Goal: Information Seeking & Learning: Learn about a topic

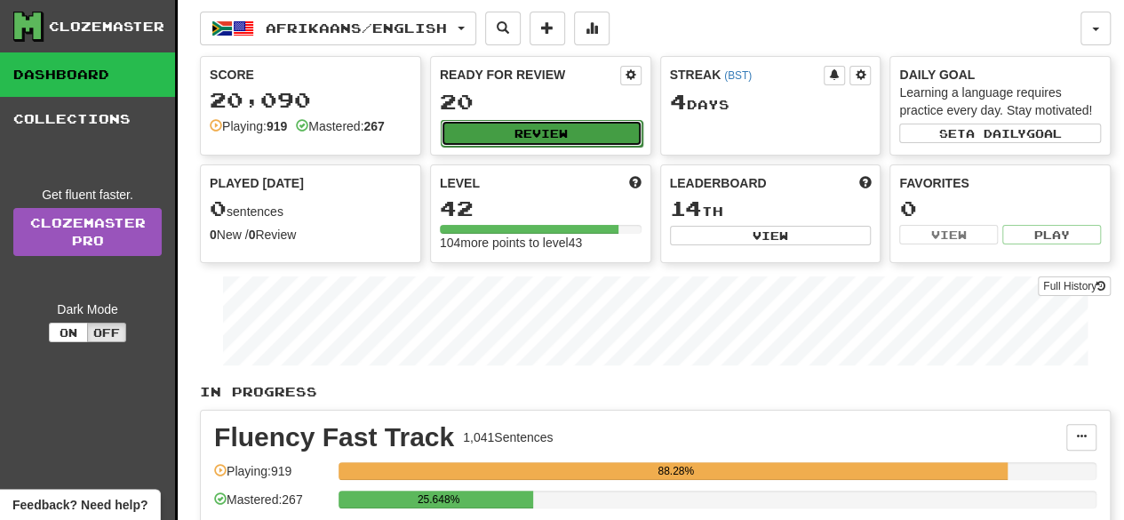
click at [553, 130] on button "Review" at bounding box center [542, 133] width 202 height 27
select select "**"
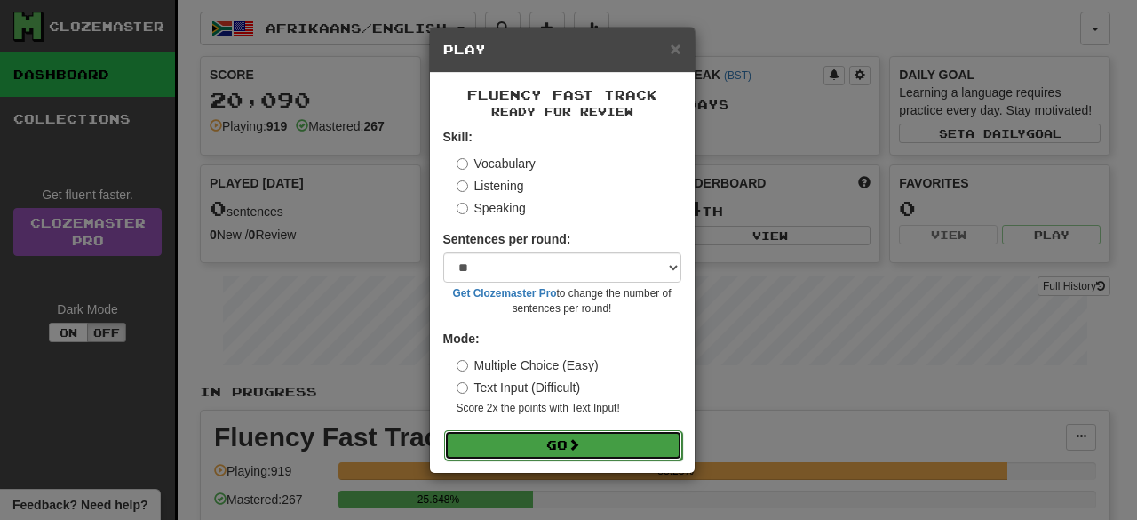
click at [606, 444] on button "Go" at bounding box center [563, 445] width 238 height 30
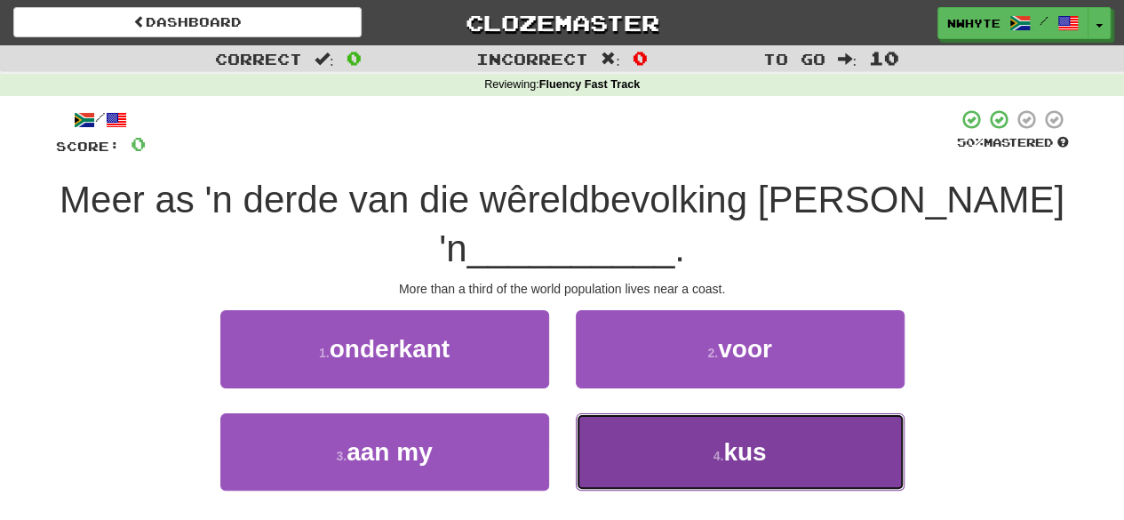
click at [730, 446] on span "kus" at bounding box center [744, 452] width 43 height 28
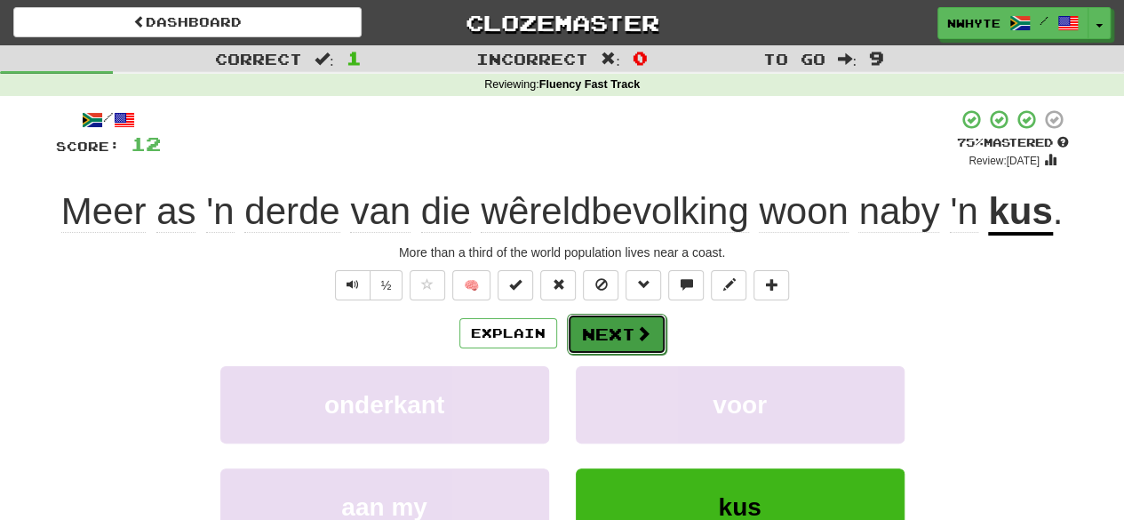
click at [652, 343] on button "Next" at bounding box center [617, 334] width 100 height 41
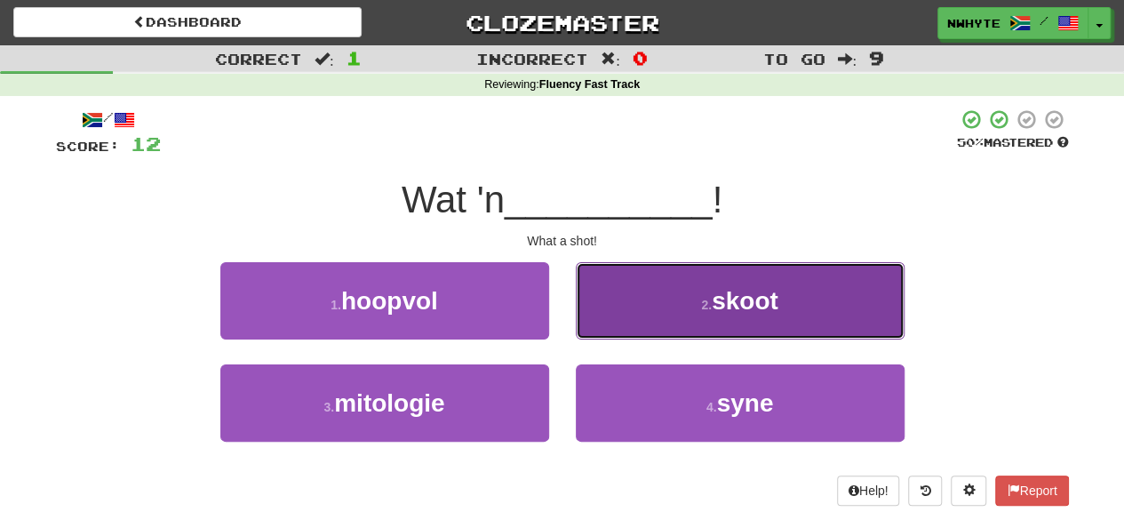
click at [766, 291] on span "skoot" at bounding box center [745, 301] width 67 height 28
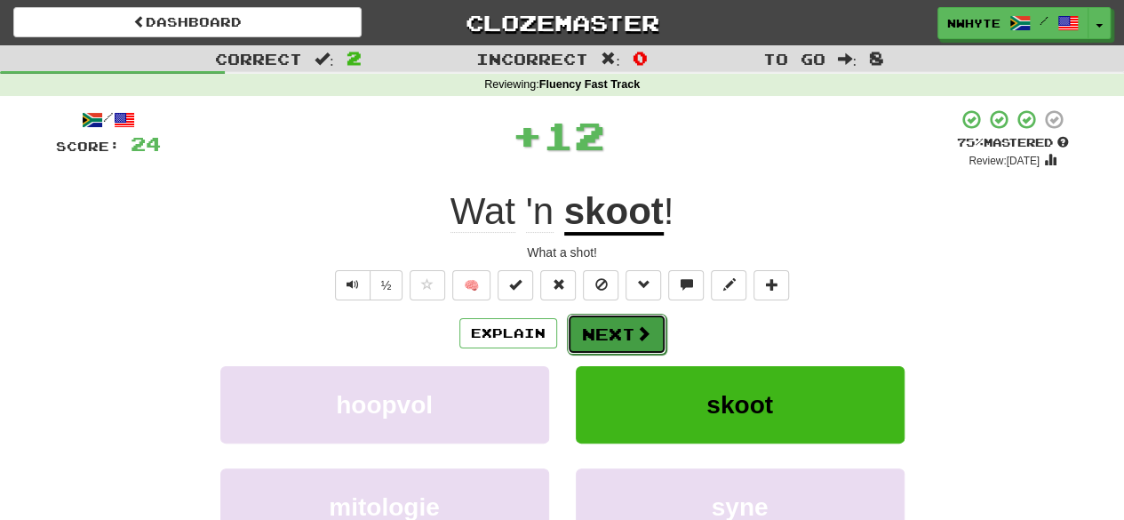
click at [623, 337] on button "Next" at bounding box center [617, 334] width 100 height 41
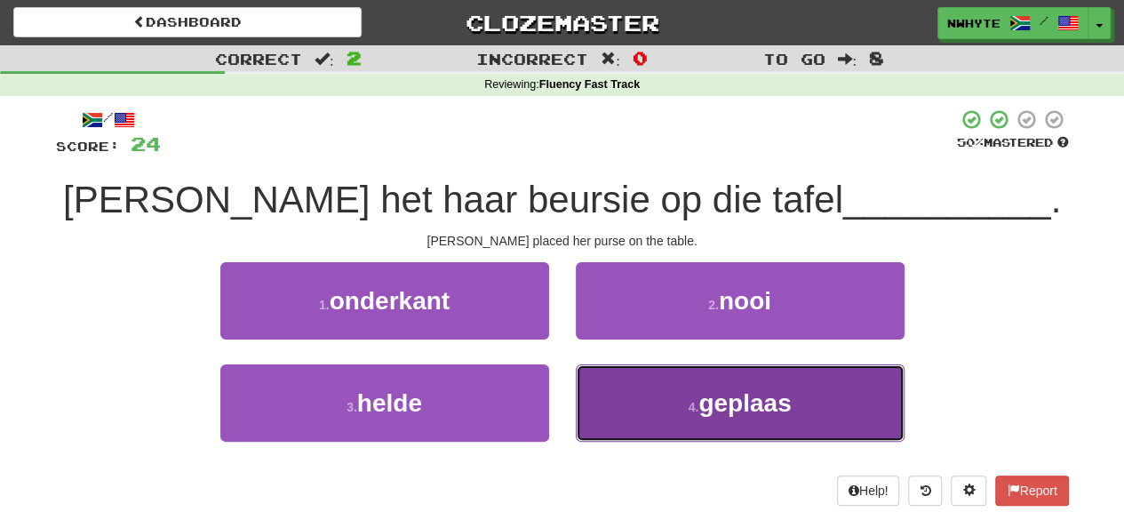
click at [731, 403] on span "geplaas" at bounding box center [744, 403] width 92 height 28
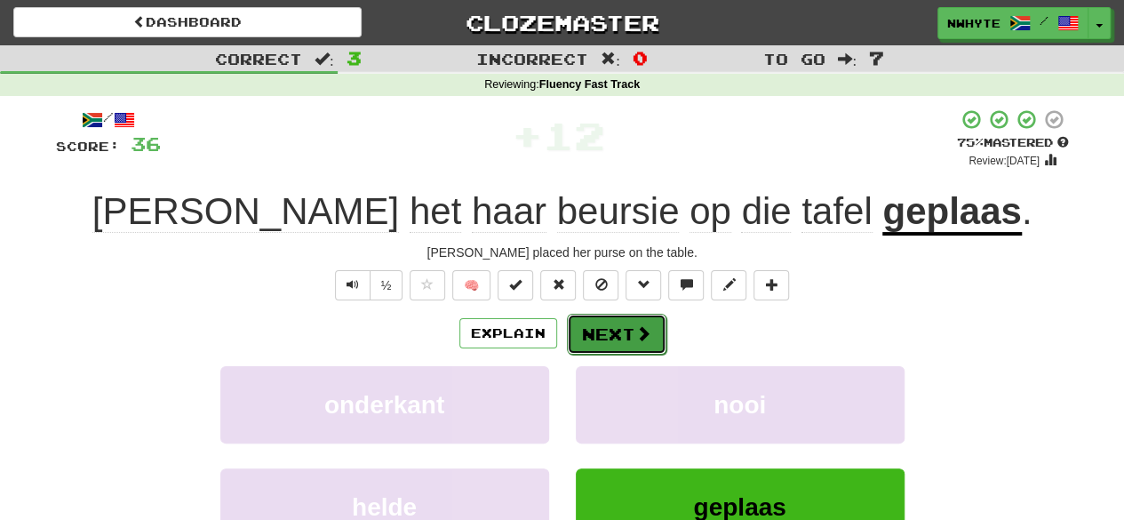
click at [649, 331] on button "Next" at bounding box center [617, 334] width 100 height 41
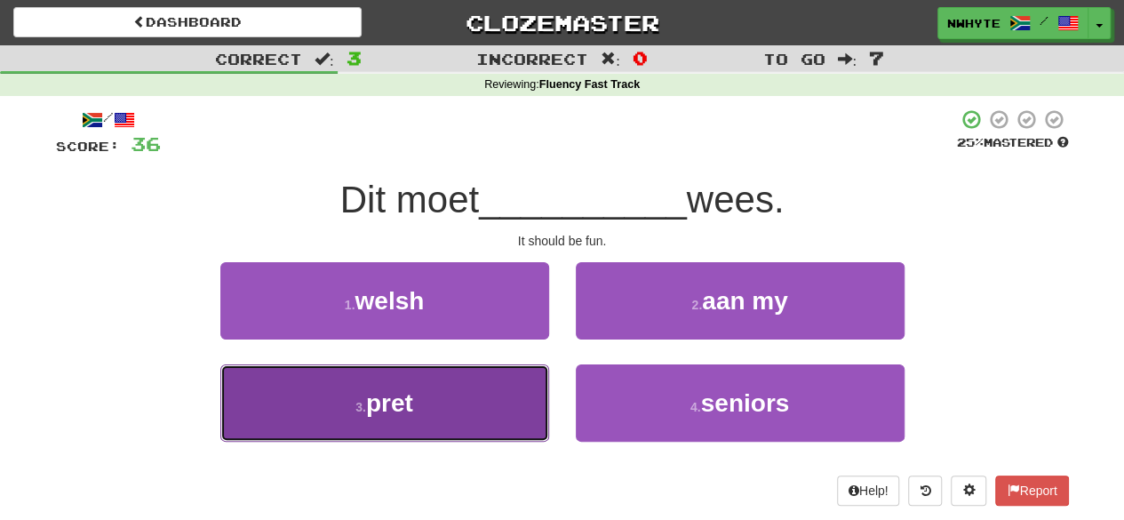
click at [433, 411] on button "3 . pret" at bounding box center [384, 402] width 329 height 77
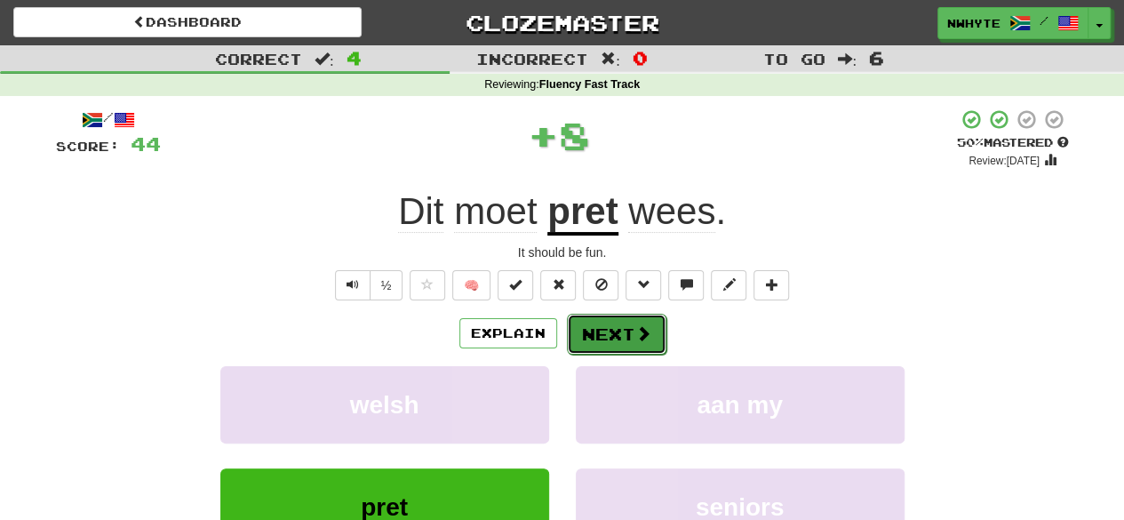
click at [623, 334] on button "Next" at bounding box center [617, 334] width 100 height 41
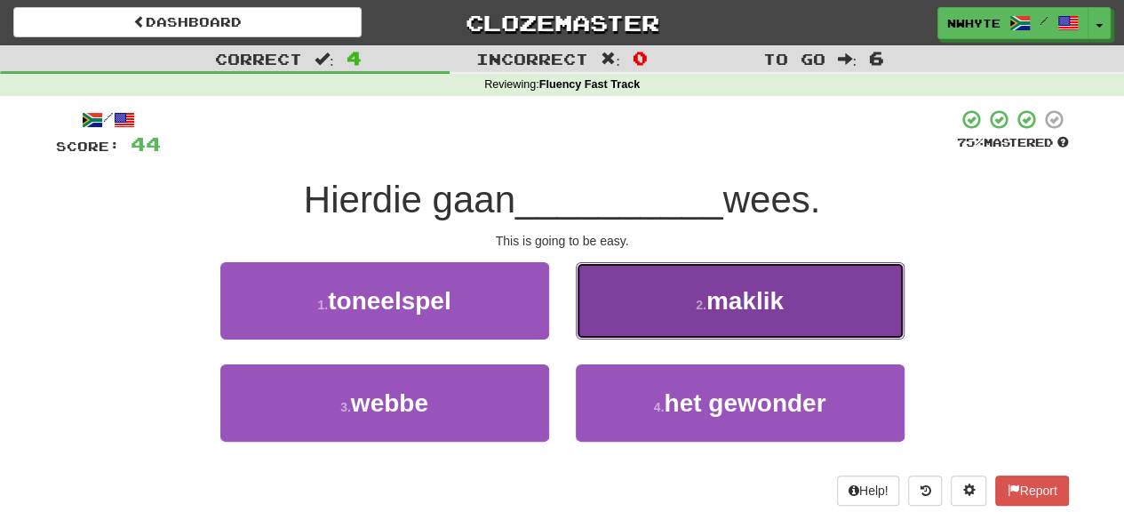
click at [674, 323] on button "2 . maklik" at bounding box center [740, 300] width 329 height 77
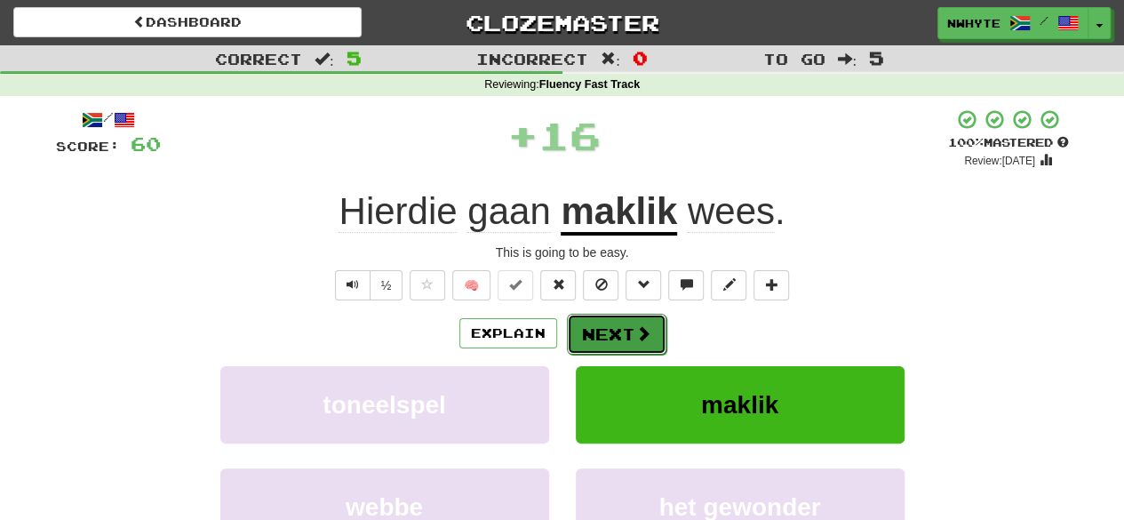
click at [632, 344] on button "Next" at bounding box center [617, 334] width 100 height 41
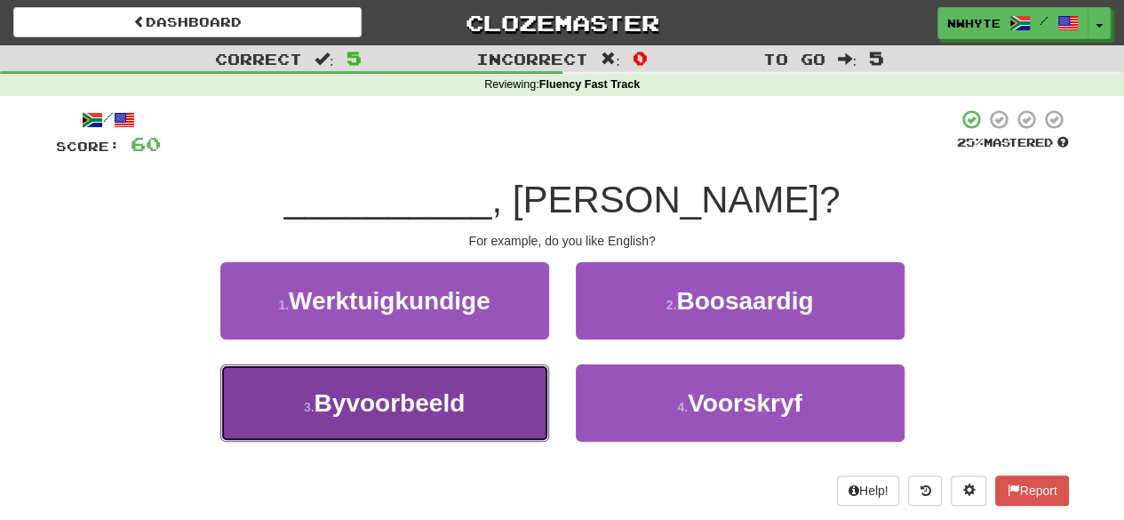
click at [426, 395] on span "Byvoorbeeld" at bounding box center [390, 403] width 151 height 28
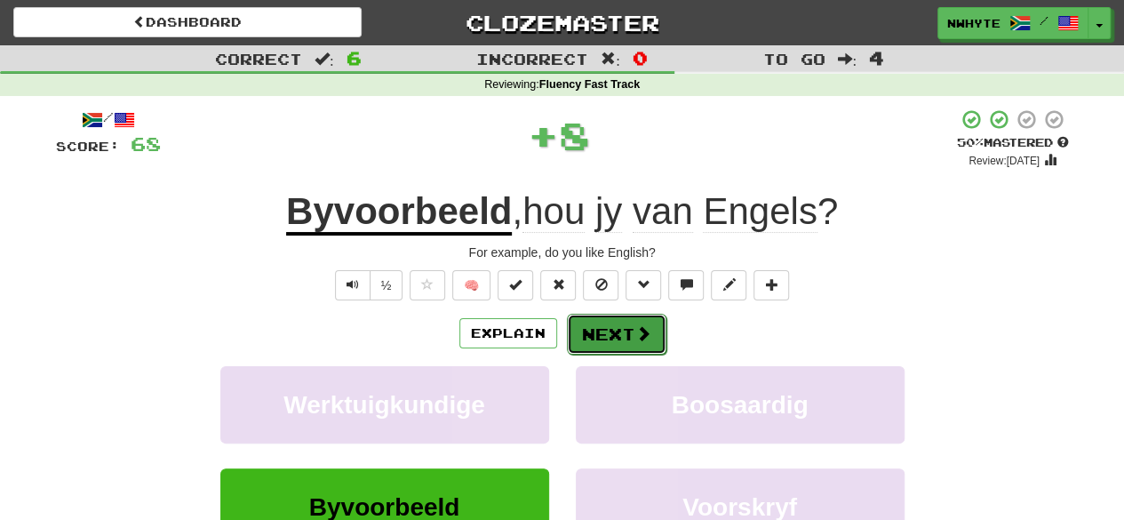
click at [625, 331] on button "Next" at bounding box center [617, 334] width 100 height 41
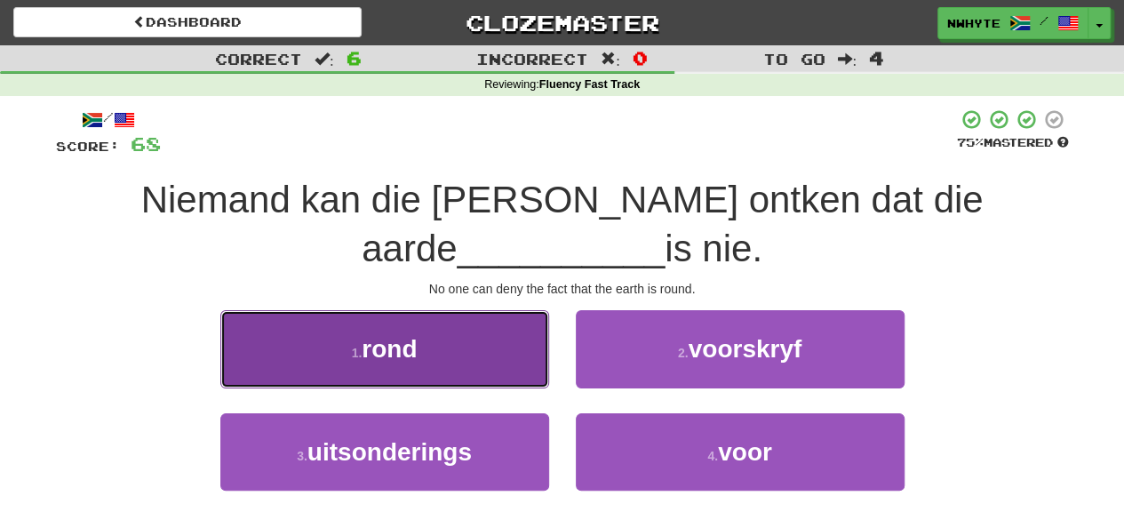
click at [425, 350] on button "1 . rond" at bounding box center [384, 348] width 329 height 77
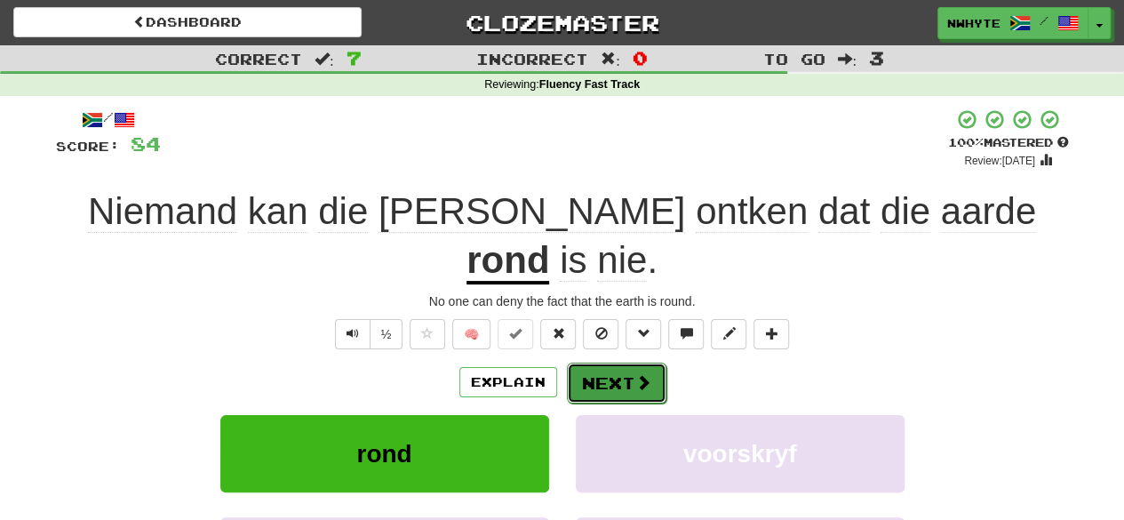
click at [642, 374] on span at bounding box center [643, 382] width 16 height 16
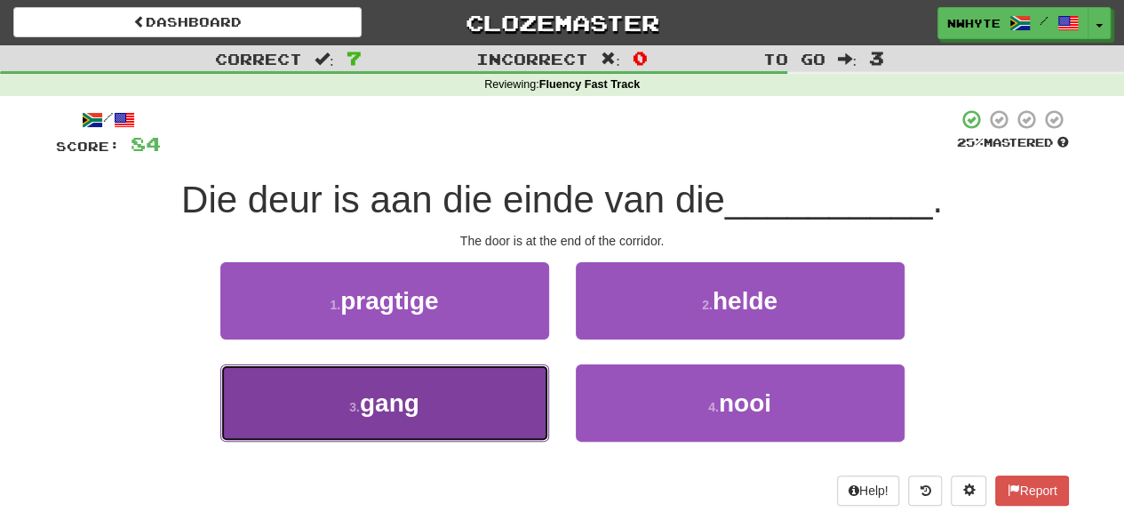
click at [458, 403] on button "3 . gang" at bounding box center [384, 402] width 329 height 77
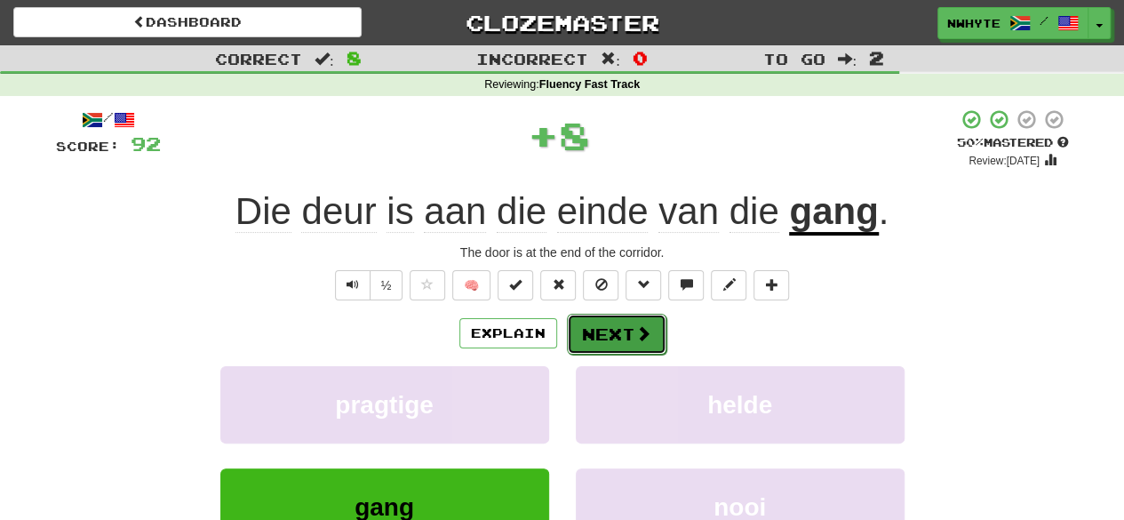
click at [632, 331] on button "Next" at bounding box center [617, 334] width 100 height 41
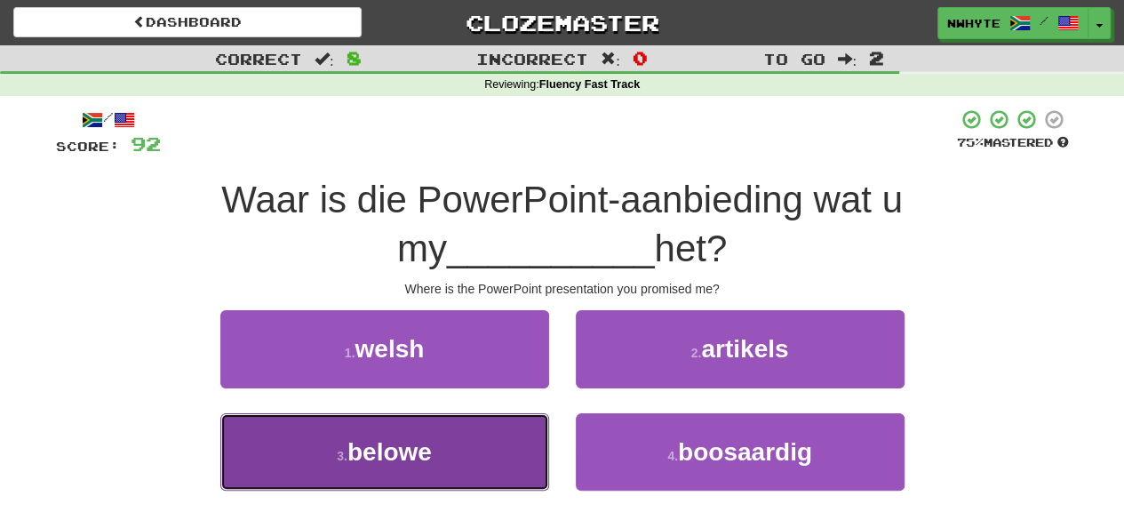
click at [463, 443] on button "3 . belowe" at bounding box center [384, 451] width 329 height 77
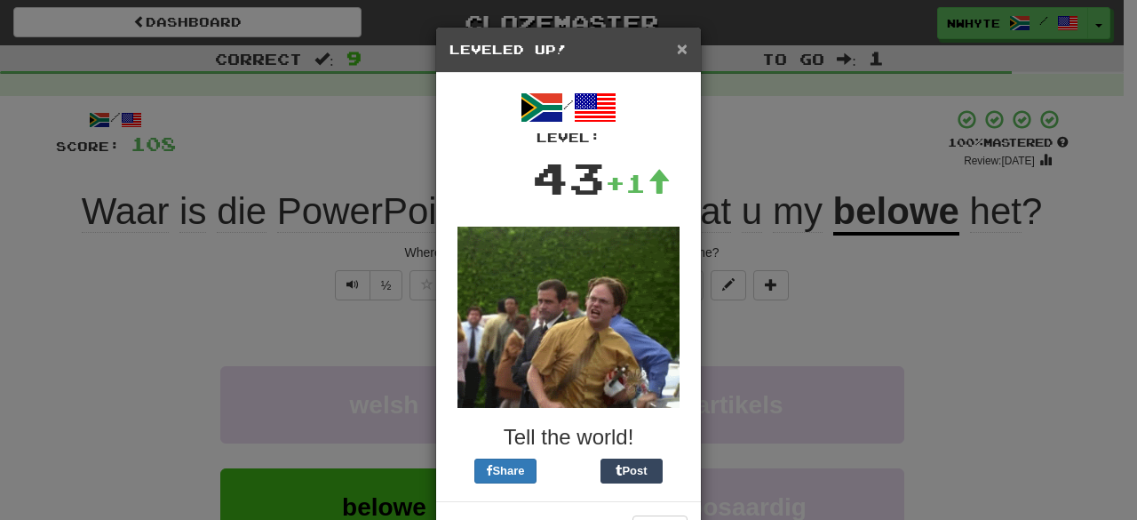
click at [677, 50] on span "×" at bounding box center [682, 48] width 11 height 20
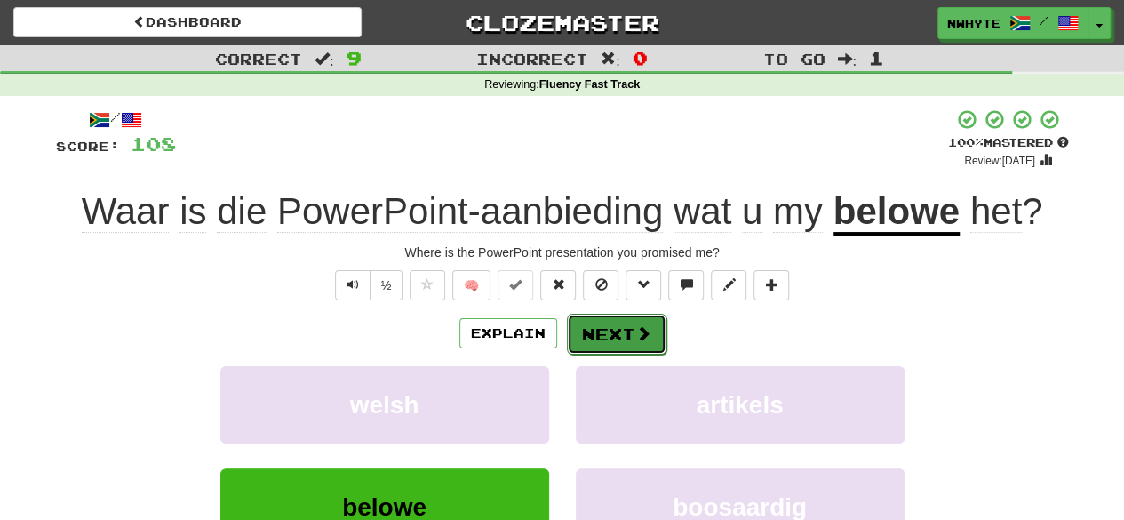
click at [622, 331] on button "Next" at bounding box center [617, 334] width 100 height 41
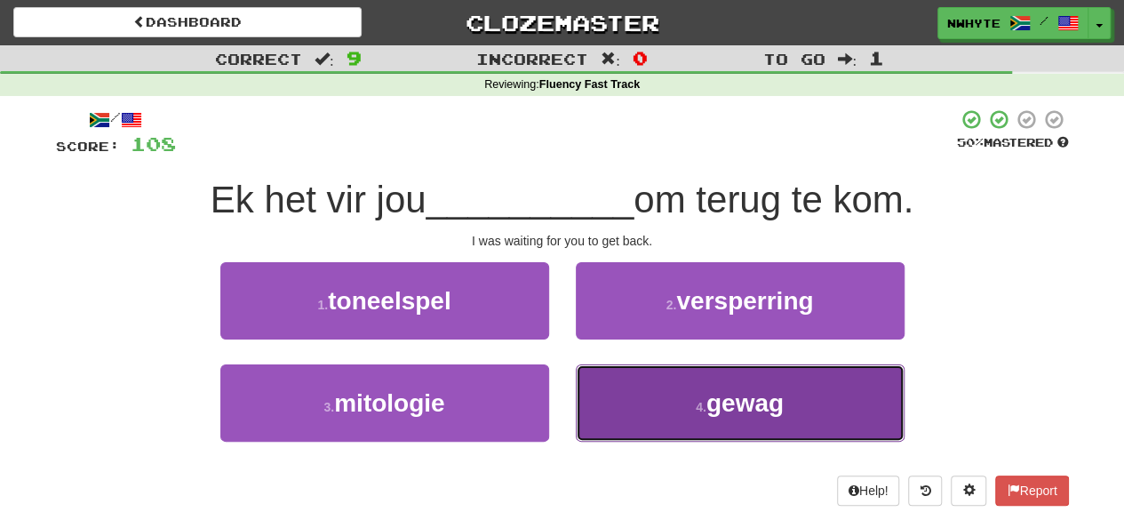
click at [787, 407] on button "4 . gewag" at bounding box center [740, 402] width 329 height 77
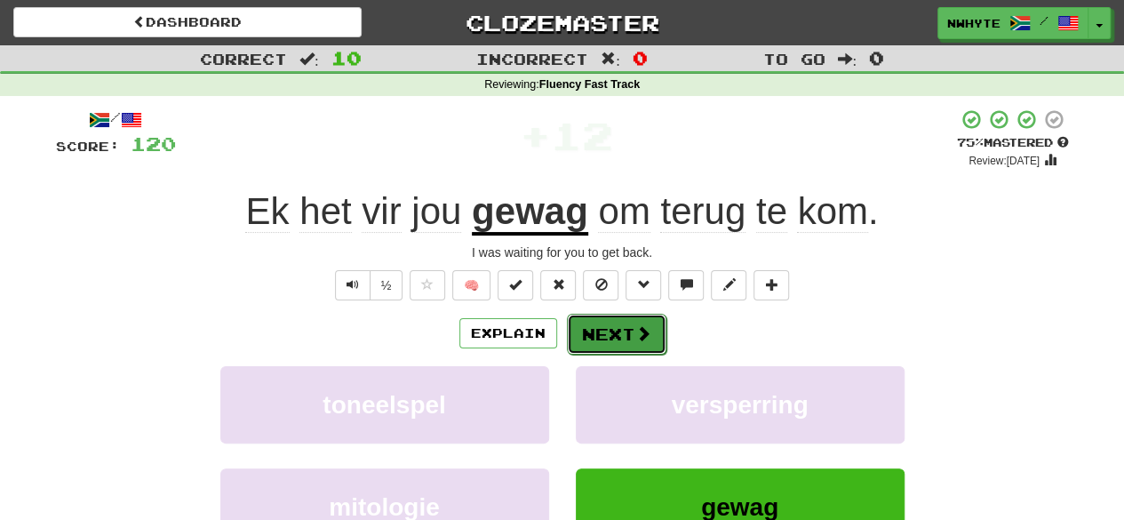
click at [635, 339] on span at bounding box center [643, 333] width 16 height 16
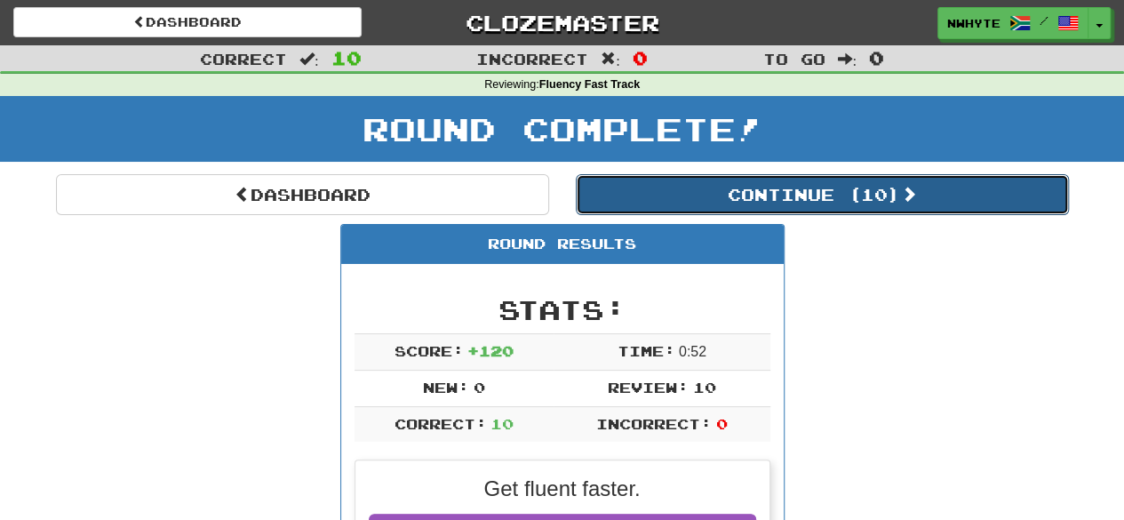
click at [844, 180] on button "Continue ( 10 )" at bounding box center [822, 194] width 493 height 41
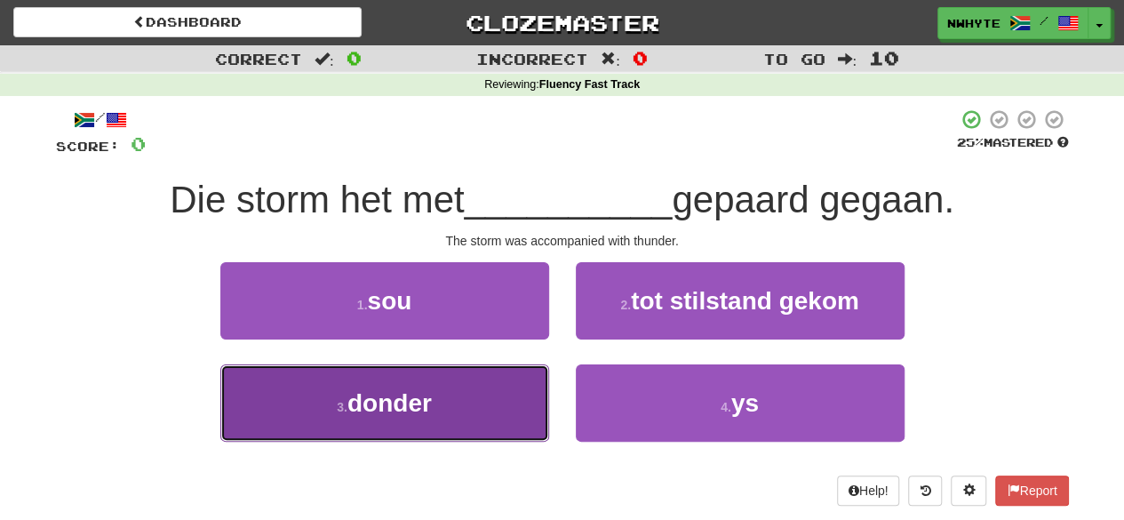
click at [455, 405] on button "3 . donder" at bounding box center [384, 402] width 329 height 77
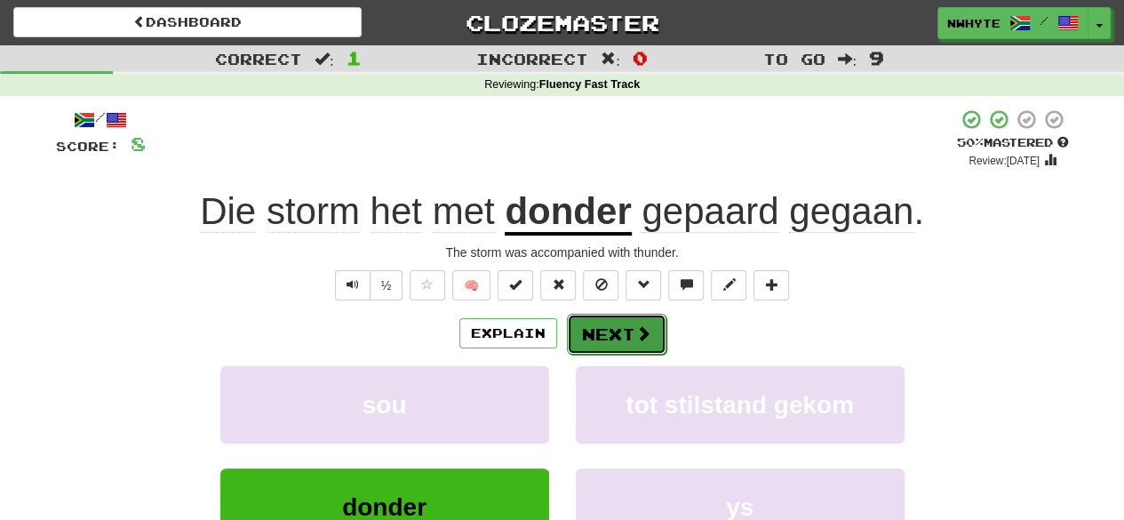
click at [613, 330] on button "Next" at bounding box center [617, 334] width 100 height 41
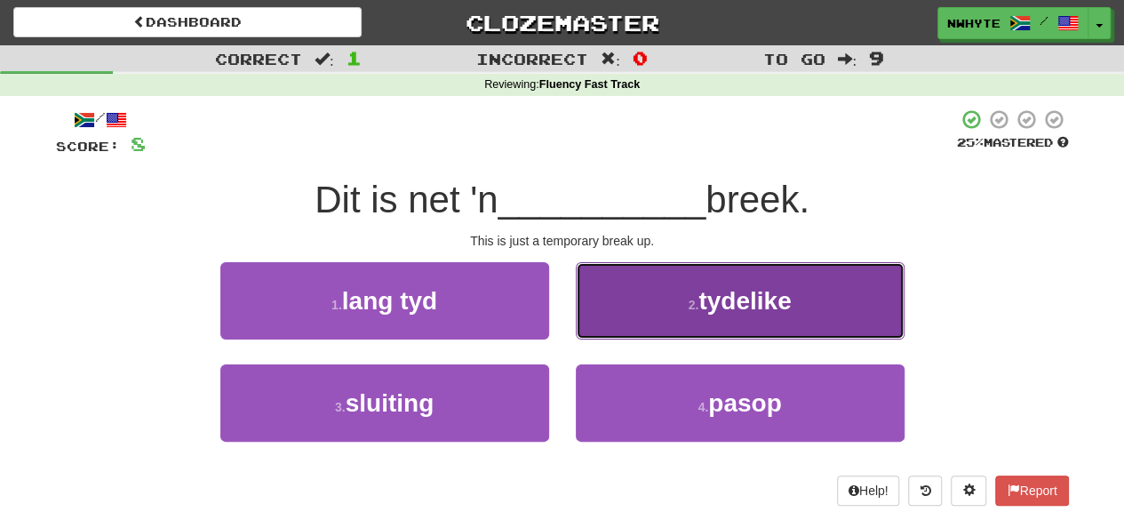
click at [762, 303] on span "tydelike" at bounding box center [744, 301] width 92 height 28
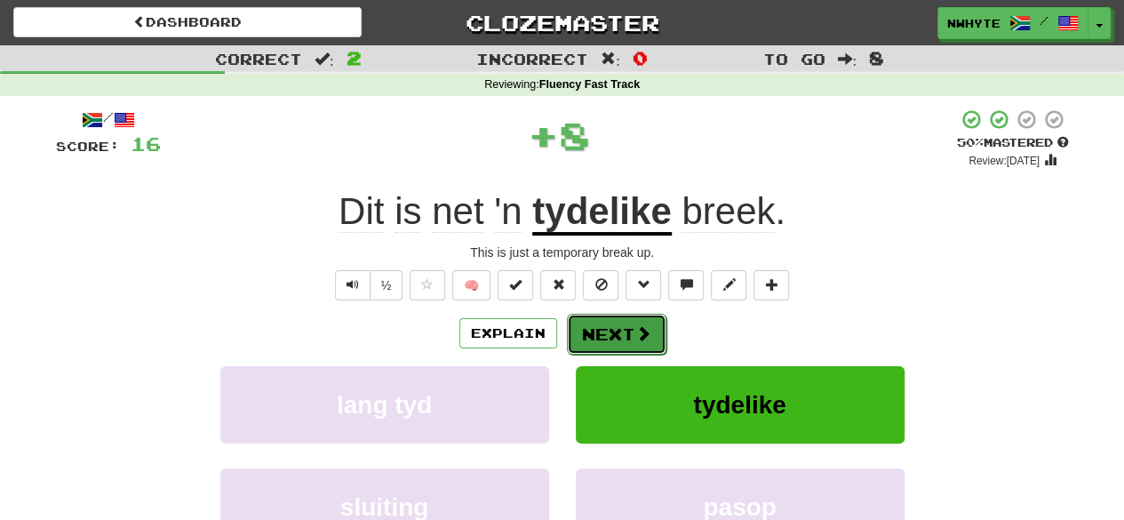
click at [614, 339] on button "Next" at bounding box center [617, 334] width 100 height 41
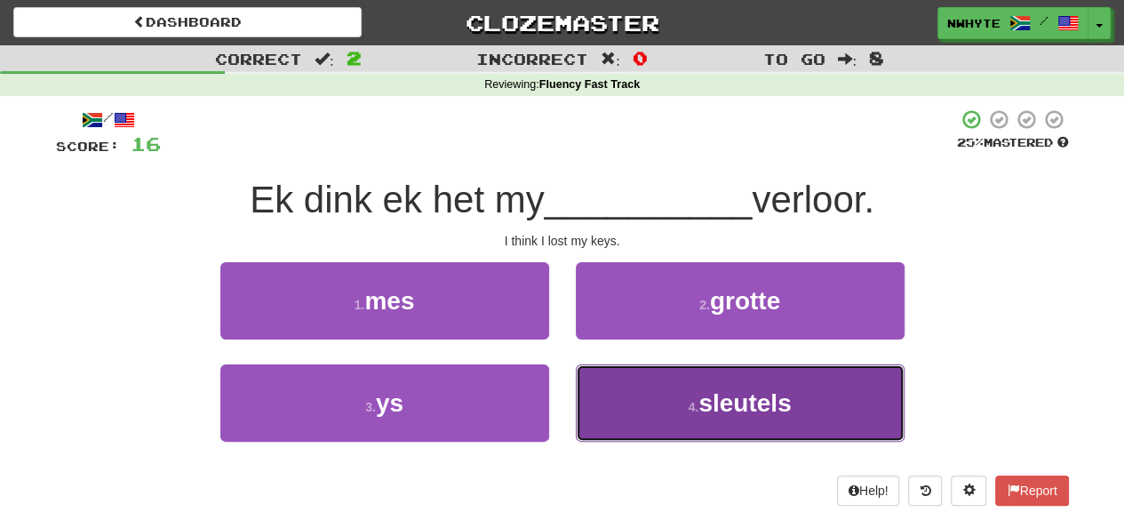
click at [705, 395] on span "sleutels" at bounding box center [744, 403] width 92 height 28
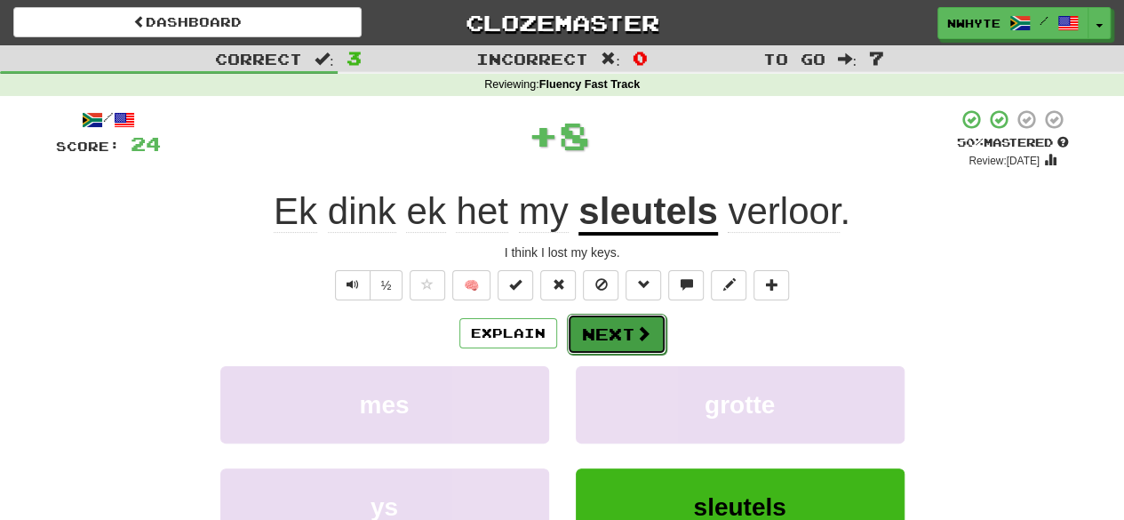
click at [631, 331] on button "Next" at bounding box center [617, 334] width 100 height 41
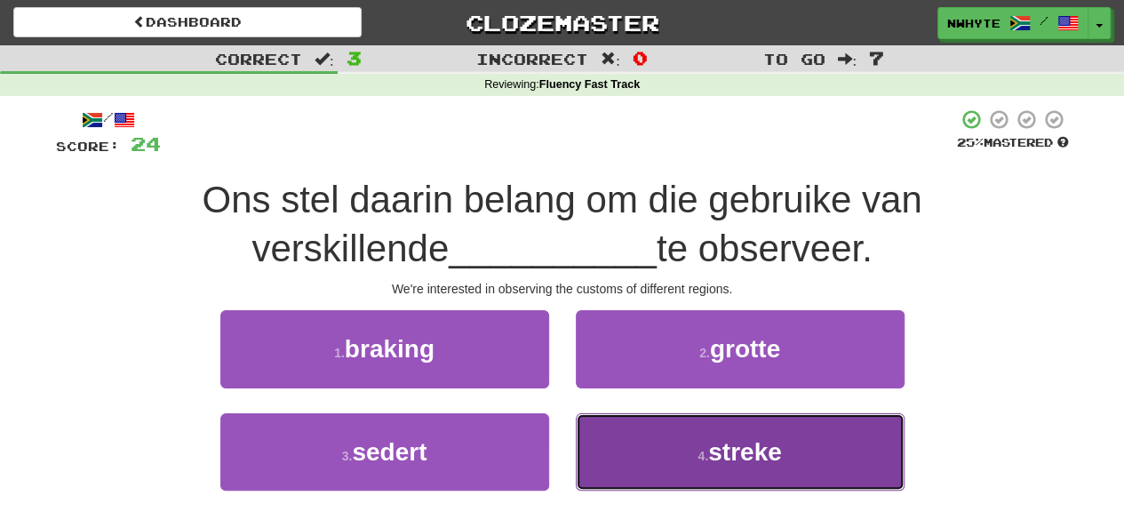
click at [709, 453] on span "streke" at bounding box center [745, 452] width 74 height 28
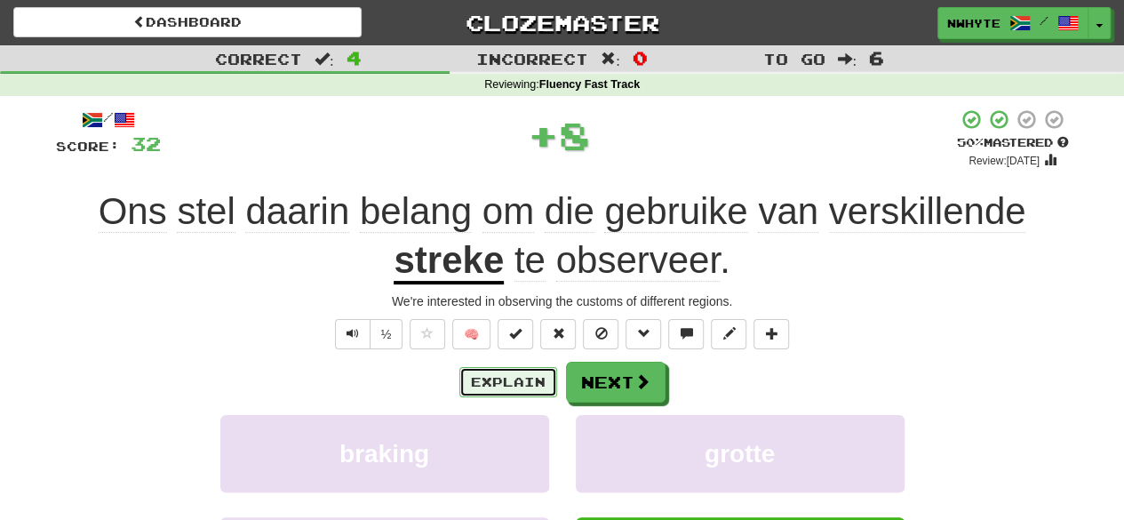
click at [471, 390] on button "Explain" at bounding box center [508, 382] width 98 height 30
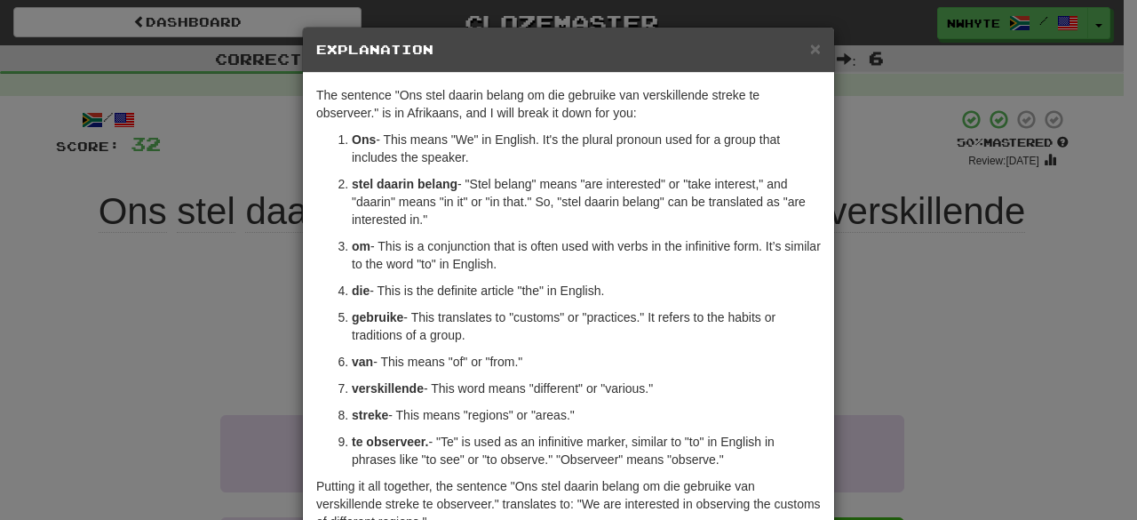
click at [889, 288] on div "× Explanation The sentence "Ons stel daarin belang om die gebruike van verskill…" at bounding box center [568, 260] width 1137 height 520
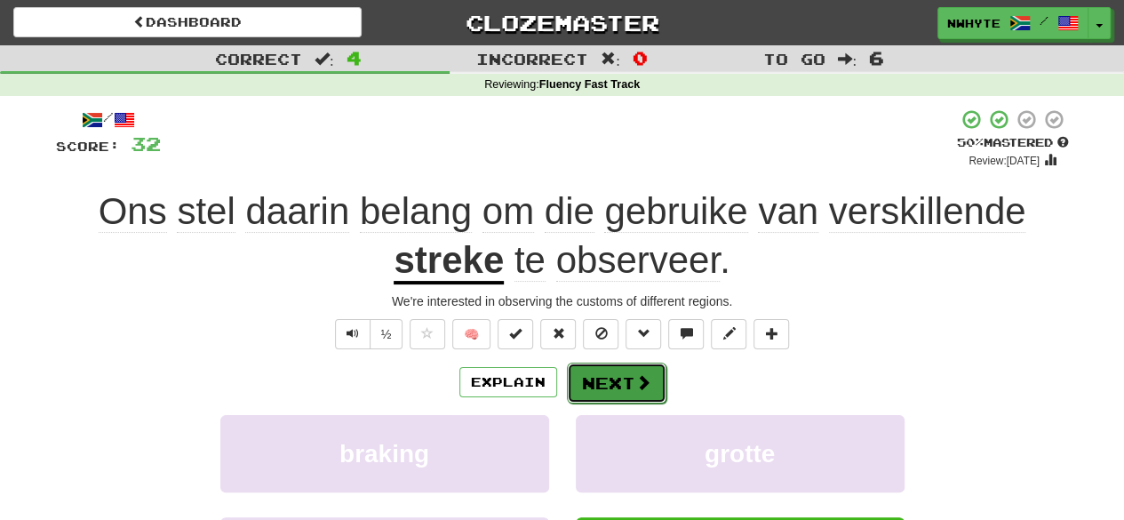
click at [636, 387] on span at bounding box center [643, 382] width 16 height 16
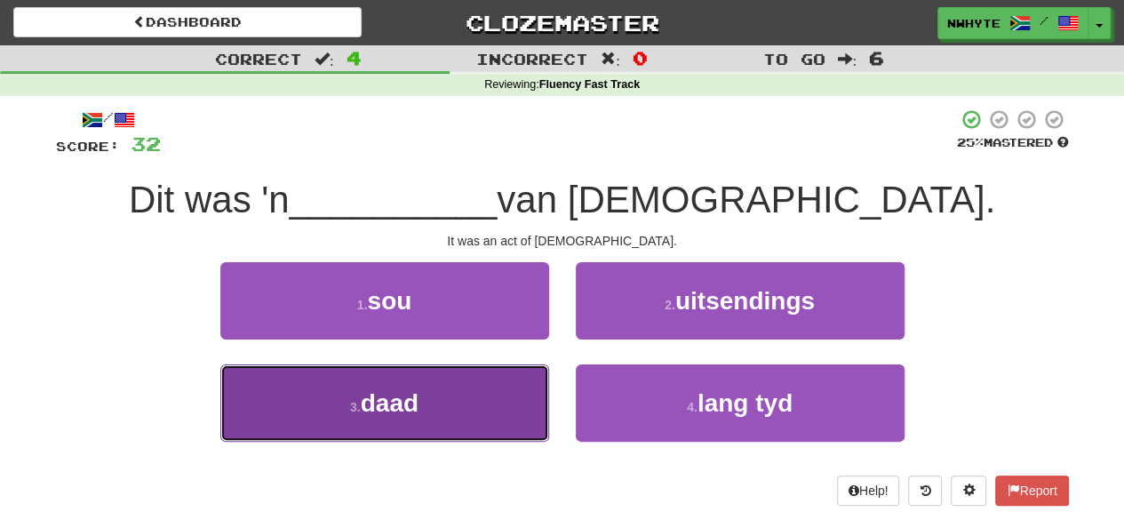
click at [457, 422] on button "3 . daad" at bounding box center [384, 402] width 329 height 77
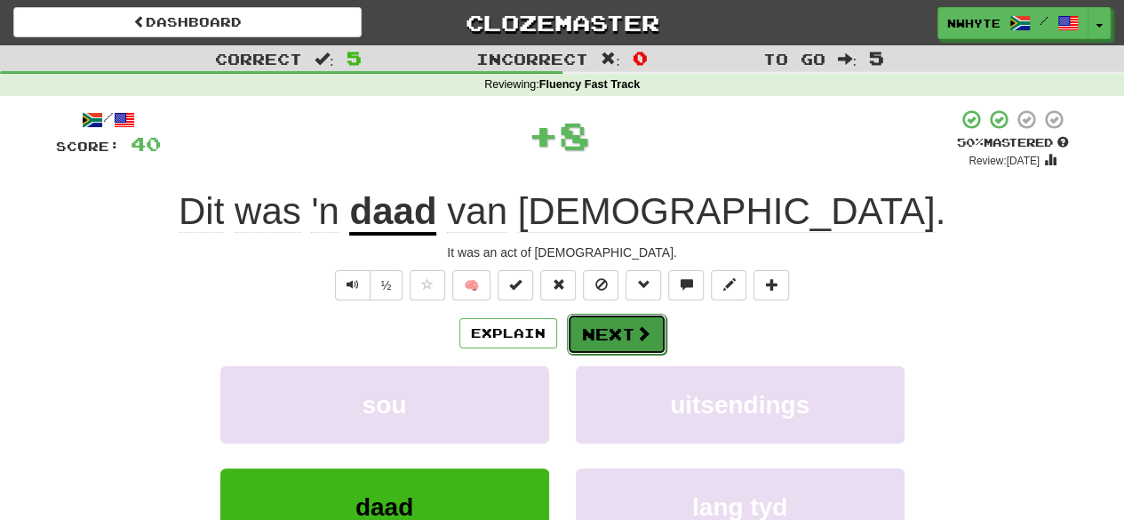
click at [622, 334] on button "Next" at bounding box center [617, 334] width 100 height 41
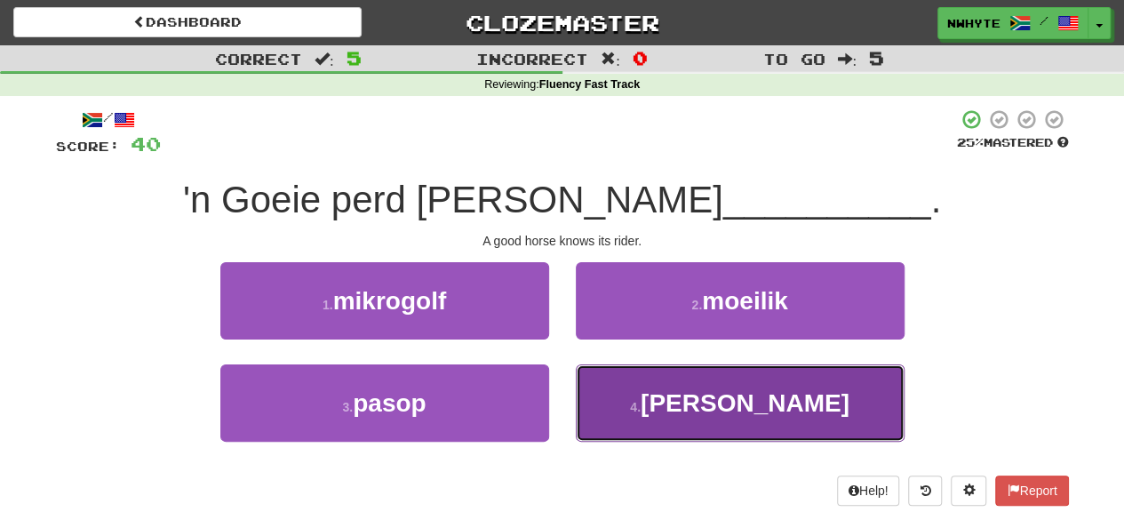
click at [736, 399] on span "ruiter" at bounding box center [745, 403] width 209 height 28
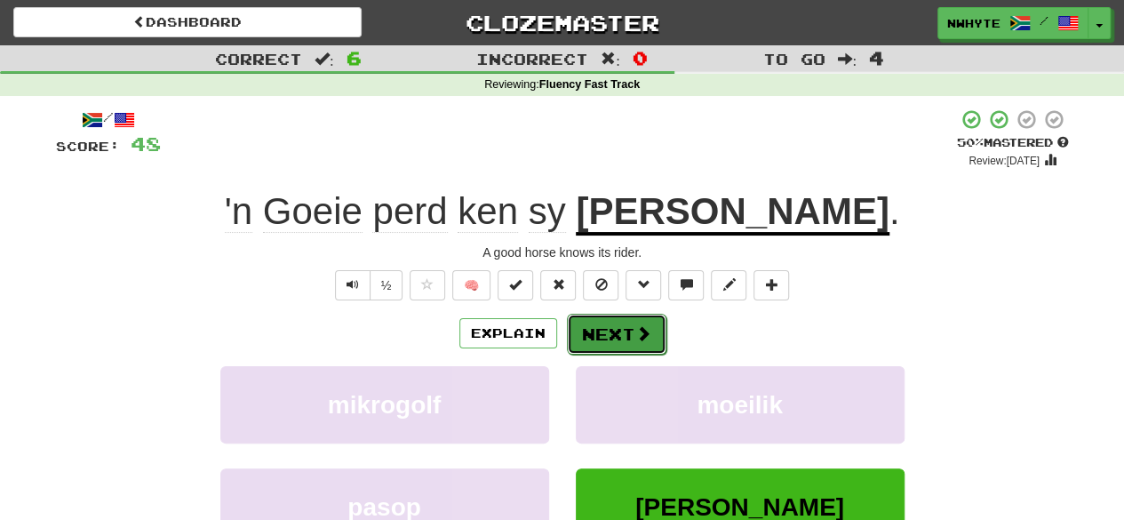
click at [629, 345] on button "Next" at bounding box center [617, 334] width 100 height 41
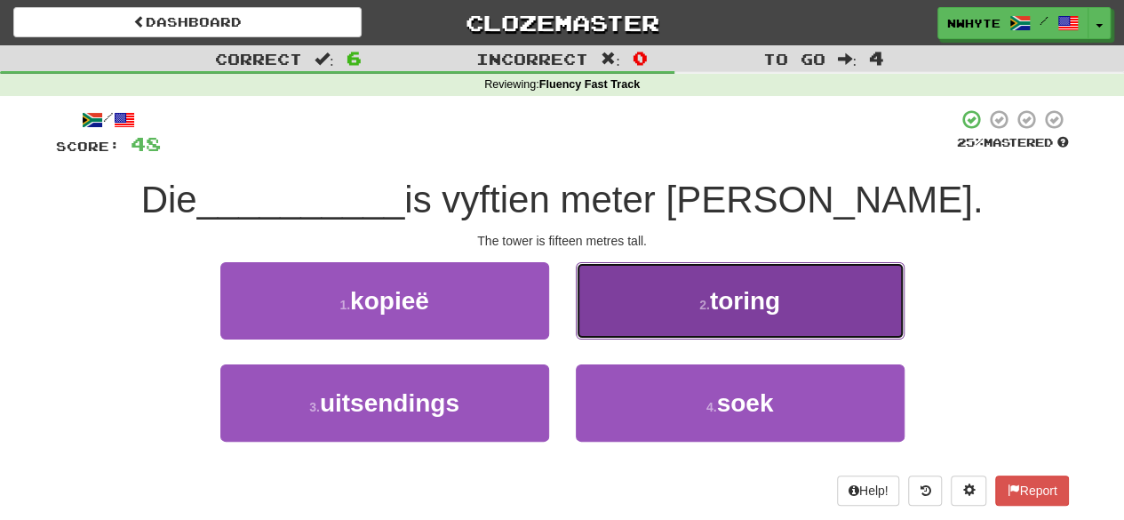
click at [761, 312] on span "toring" at bounding box center [745, 301] width 70 height 28
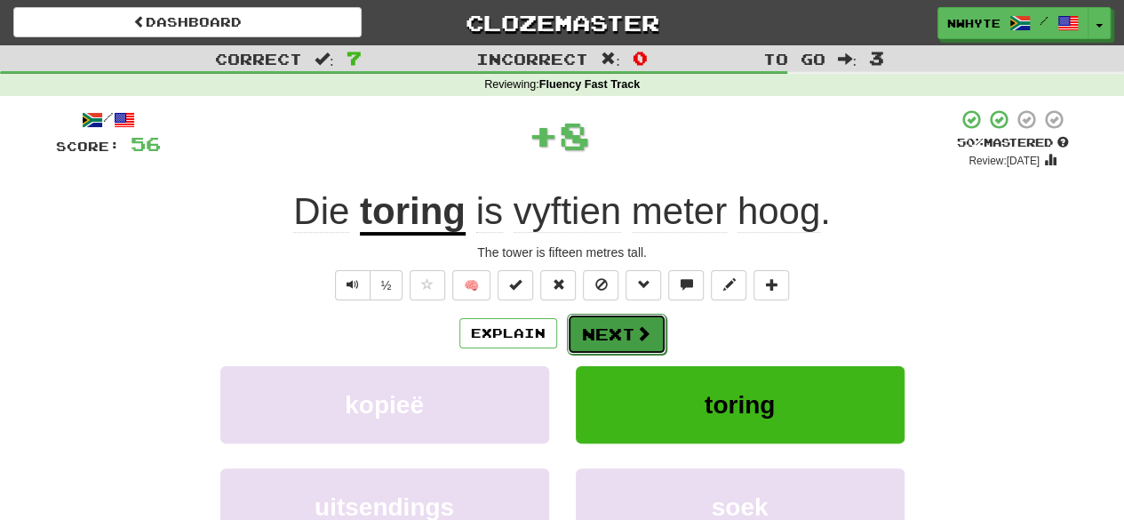
click at [603, 332] on button "Next" at bounding box center [617, 334] width 100 height 41
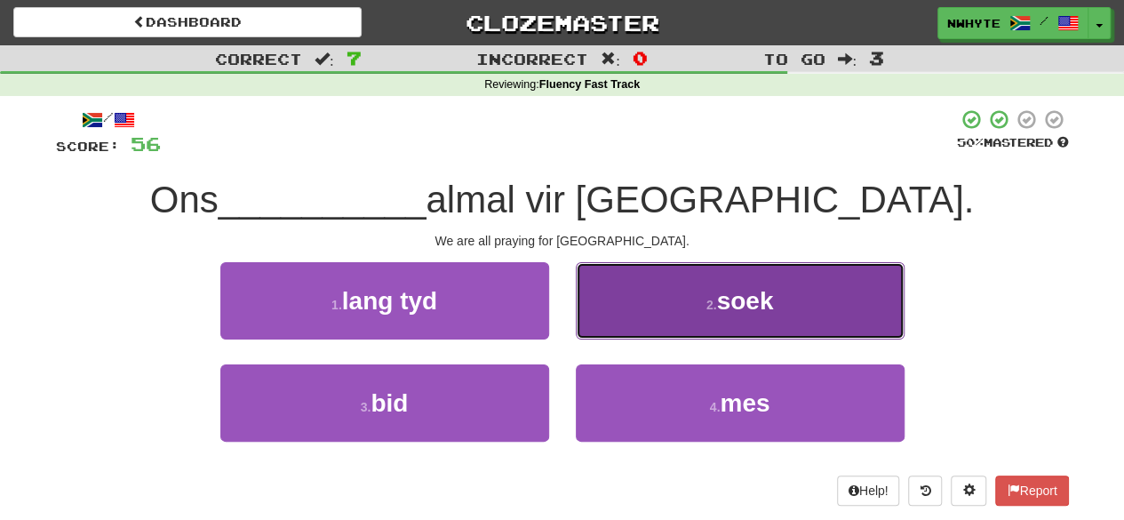
click at [787, 302] on button "2 . soek" at bounding box center [740, 300] width 329 height 77
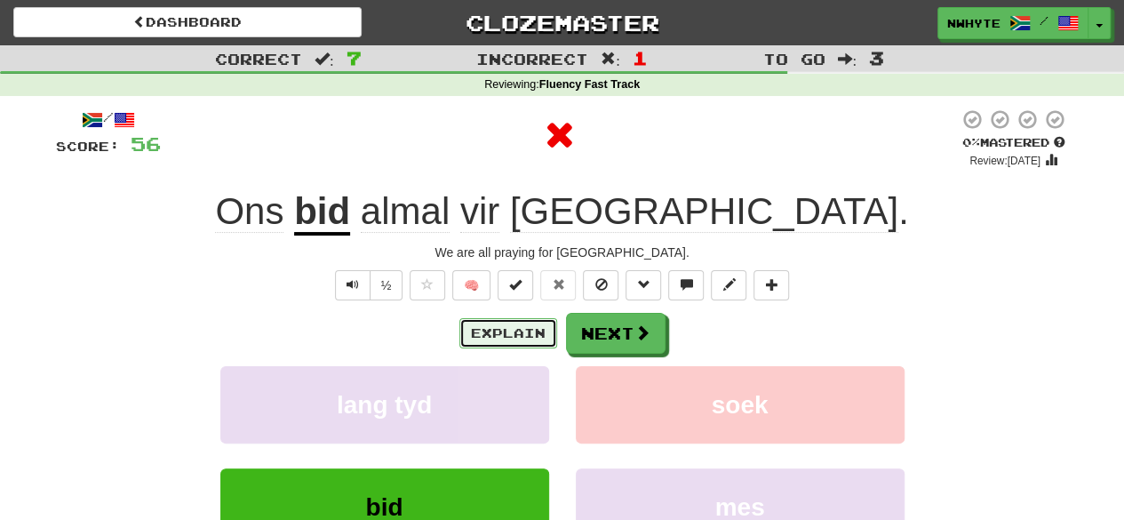
click at [524, 336] on button "Explain" at bounding box center [508, 333] width 98 height 30
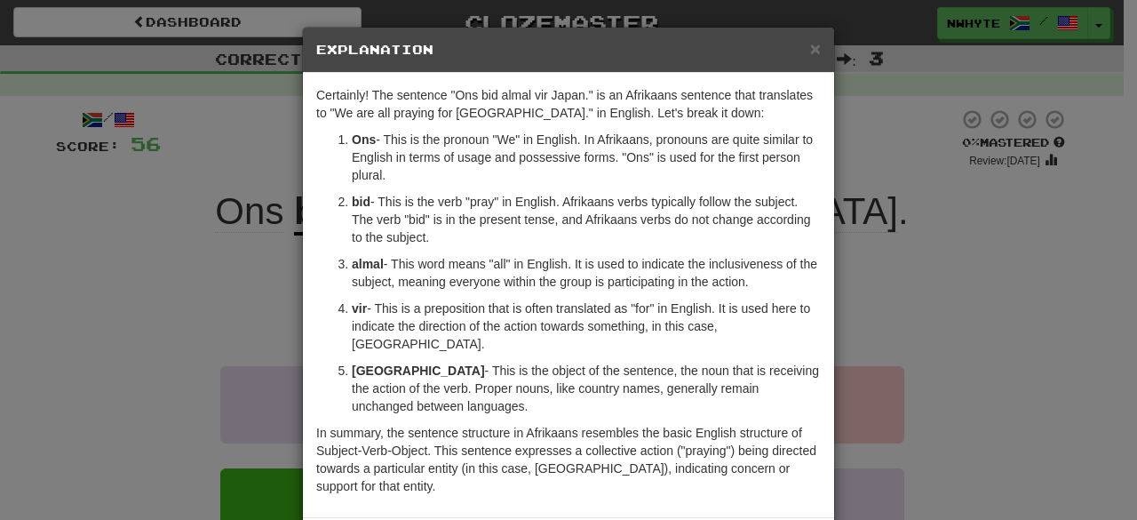
click at [896, 289] on div "× Explanation Certainly! The sentence "Ons bid almal vir Japan." is an Afrikaan…" at bounding box center [568, 260] width 1137 height 520
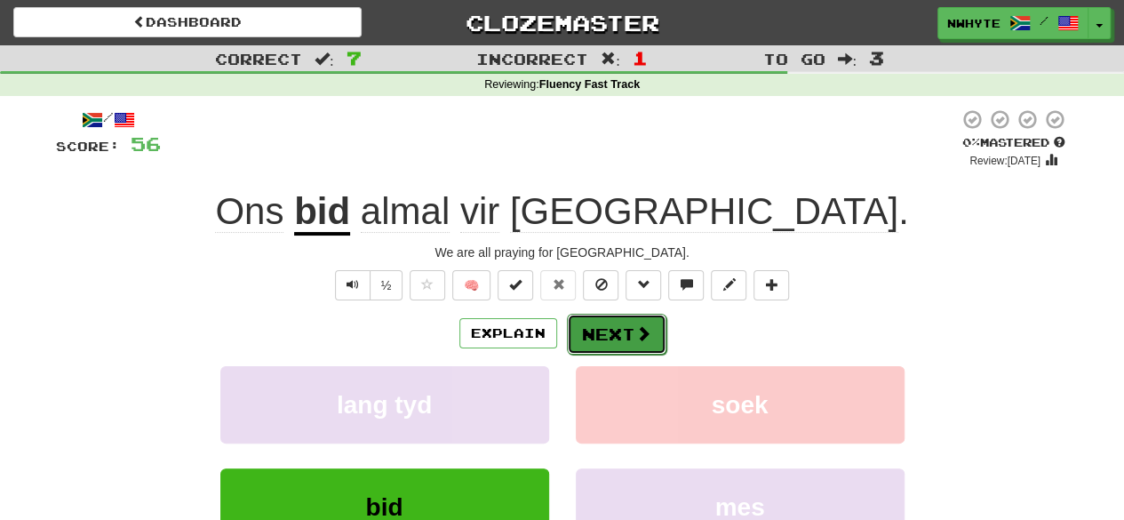
click at [622, 344] on button "Next" at bounding box center [617, 334] width 100 height 41
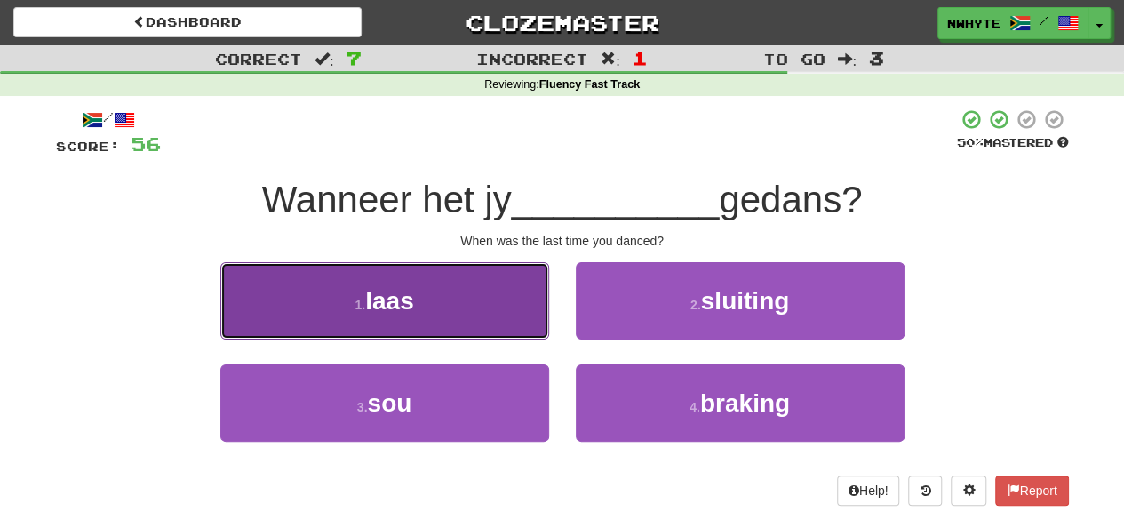
click at [500, 307] on button "1 . laas" at bounding box center [384, 300] width 329 height 77
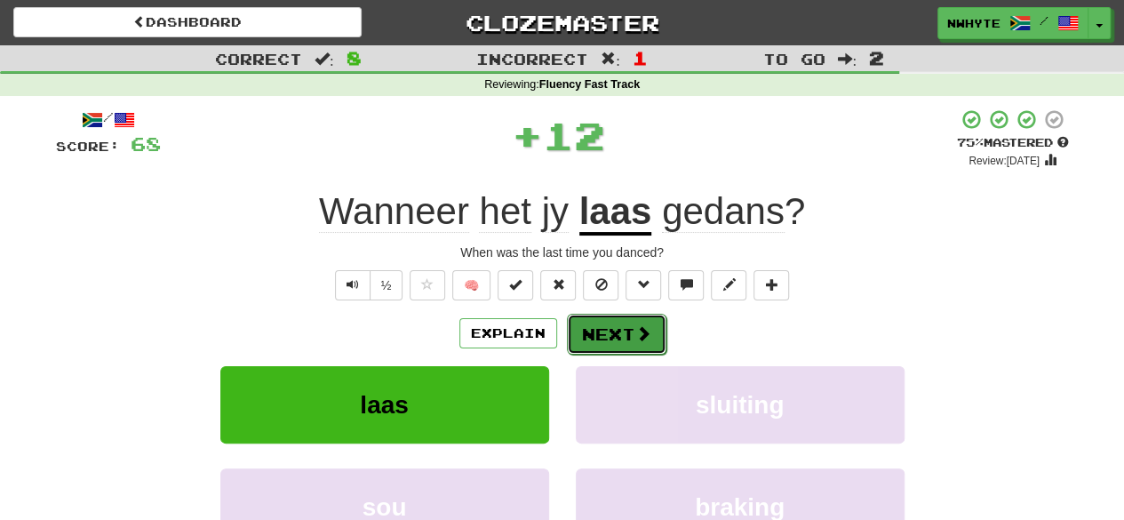
click at [628, 335] on button "Next" at bounding box center [617, 334] width 100 height 41
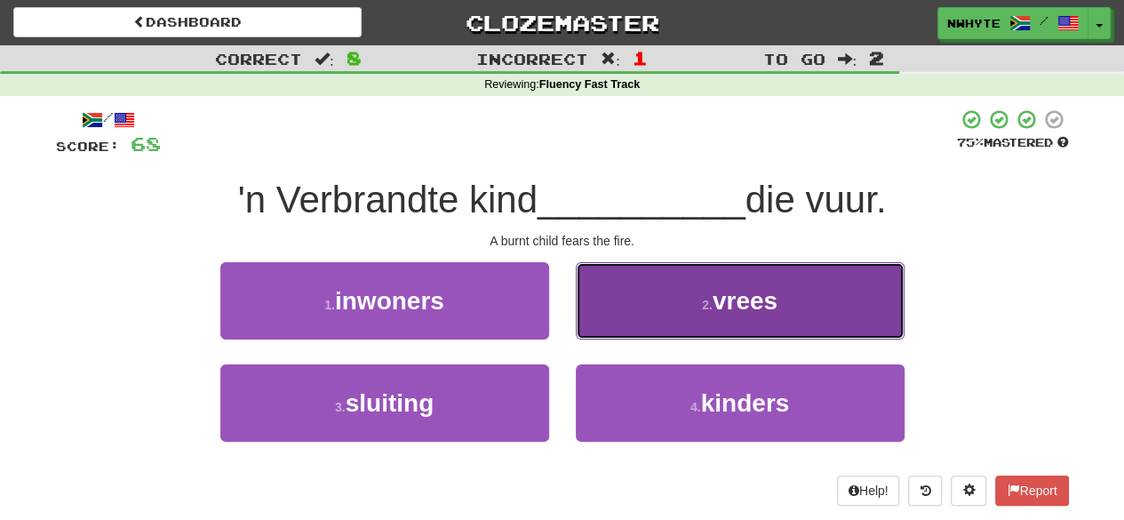
click at [772, 308] on span "vrees" at bounding box center [745, 301] width 65 height 28
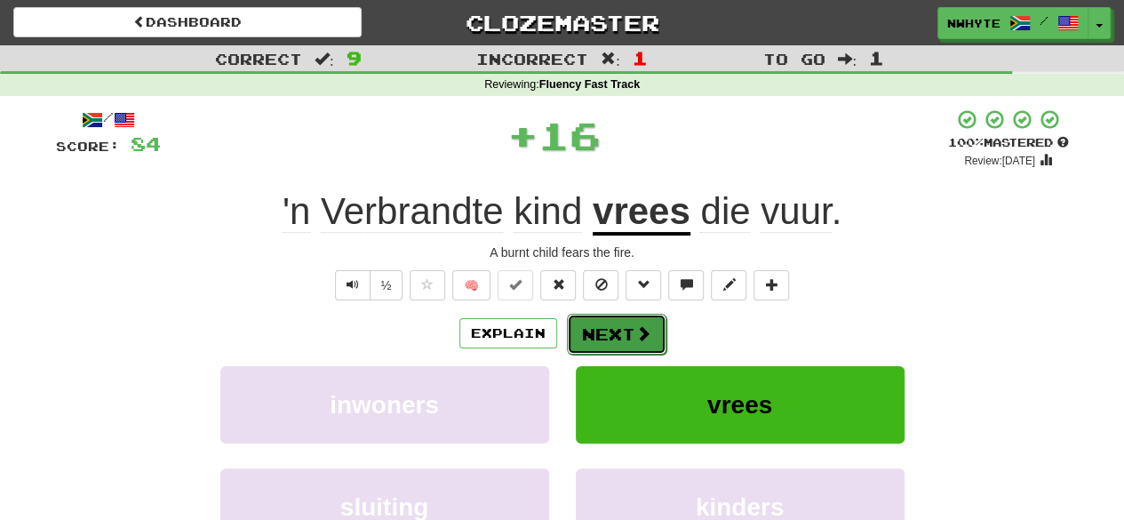
click at [627, 344] on button "Next" at bounding box center [617, 334] width 100 height 41
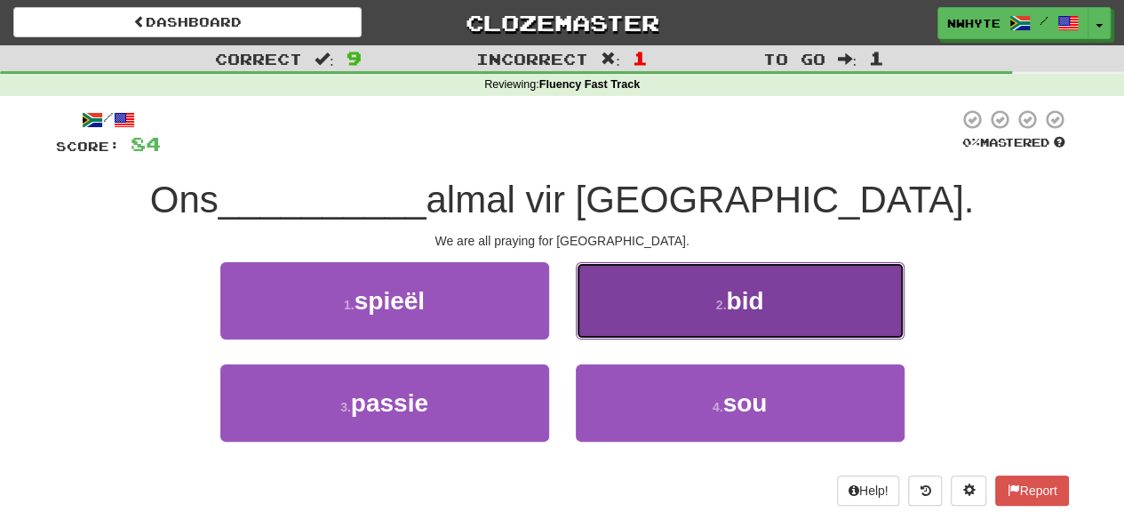
click at [796, 299] on button "2 . bid" at bounding box center [740, 300] width 329 height 77
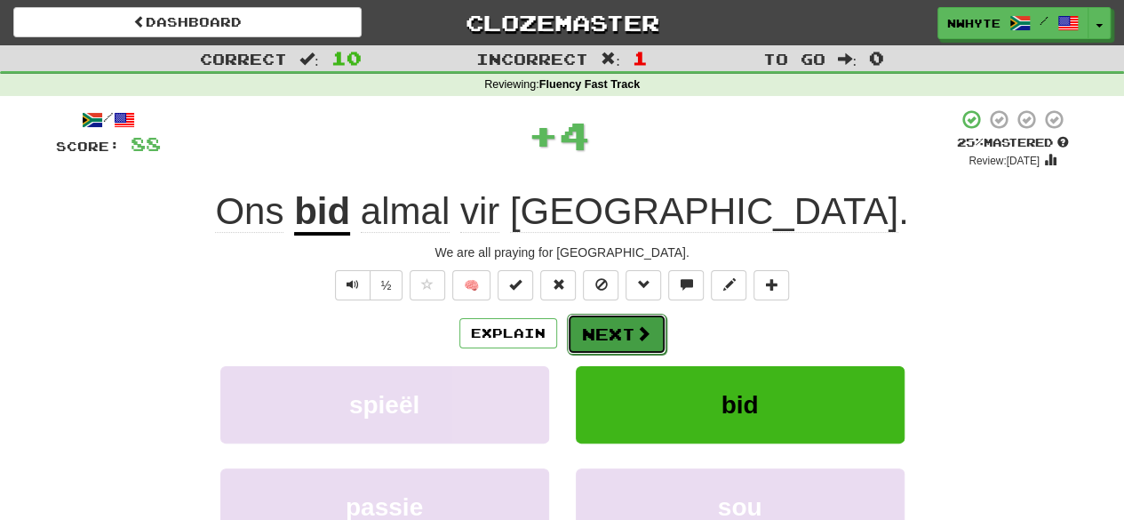
click at [658, 332] on button "Next" at bounding box center [617, 334] width 100 height 41
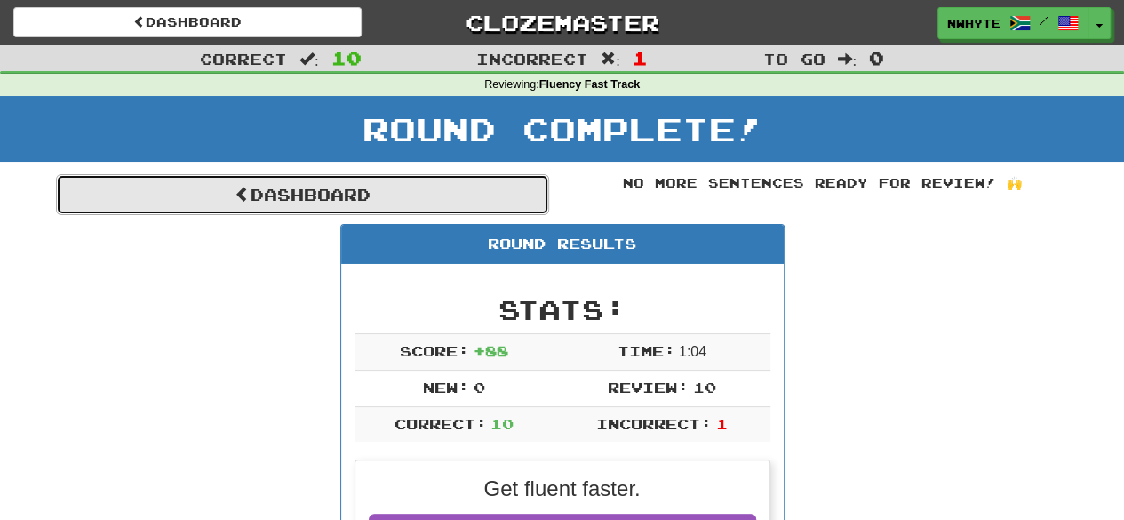
click at [335, 210] on link "Dashboard" at bounding box center [302, 194] width 493 height 41
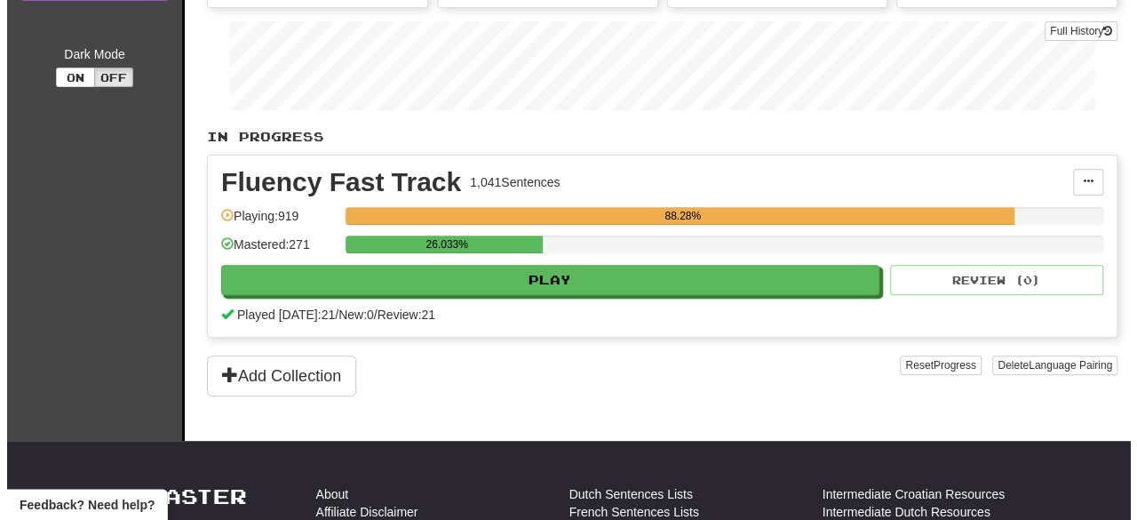
scroll to position [267, 0]
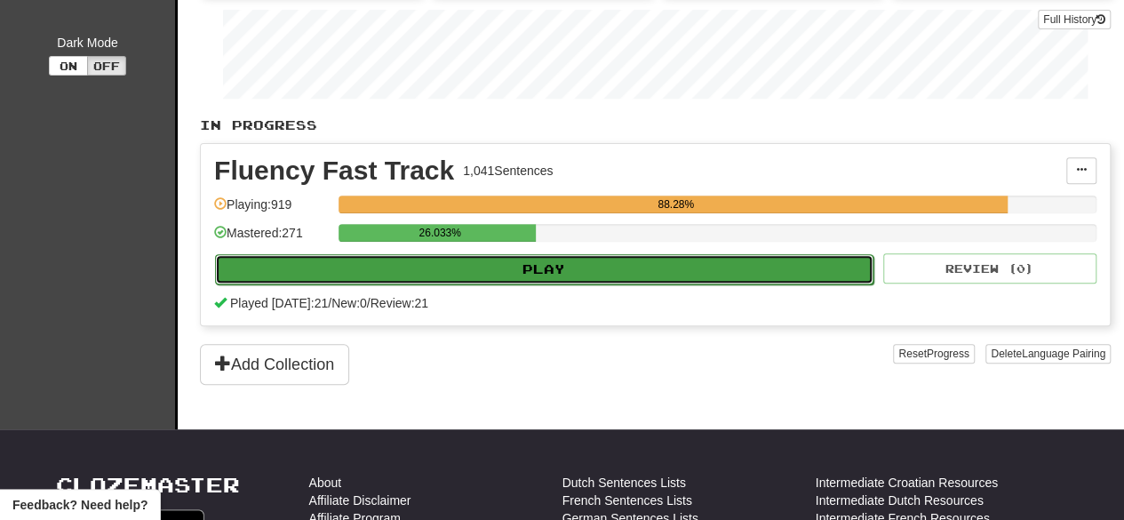
click at [648, 267] on button "Play" at bounding box center [544, 269] width 658 height 30
select select "**"
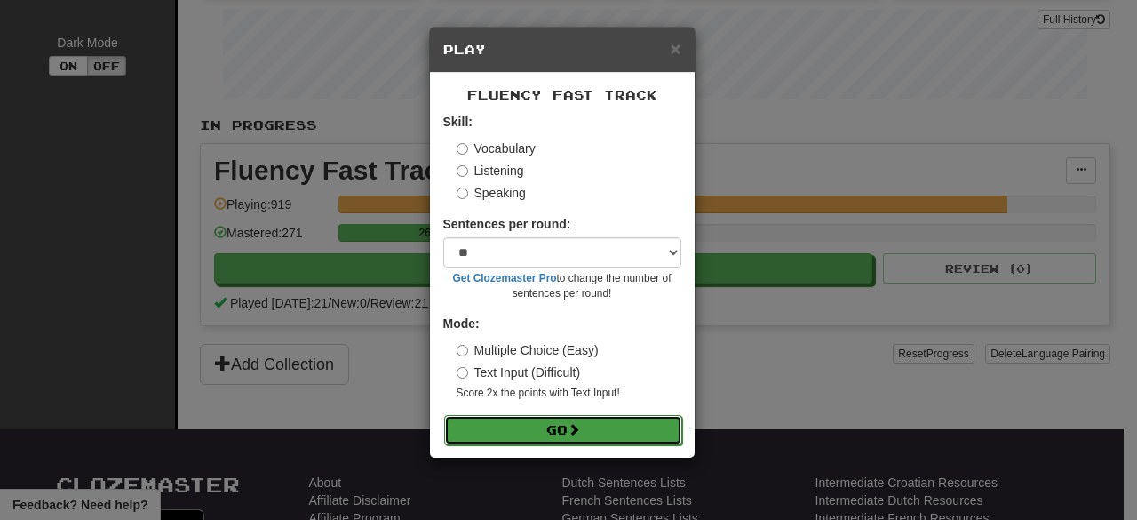
click at [585, 436] on button "Go" at bounding box center [563, 430] width 238 height 30
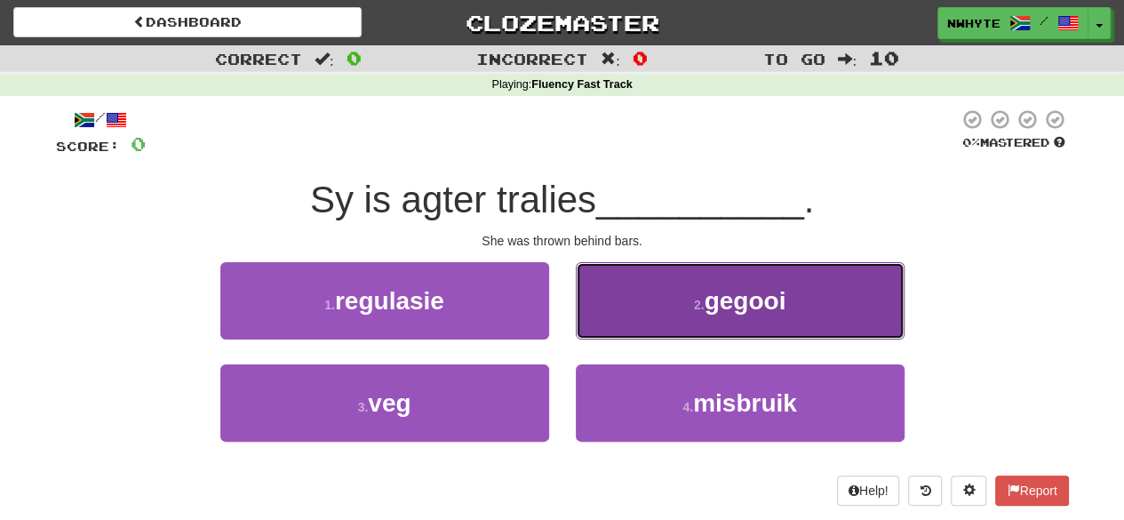
click at [648, 326] on button "2 . gegooi" at bounding box center [740, 300] width 329 height 77
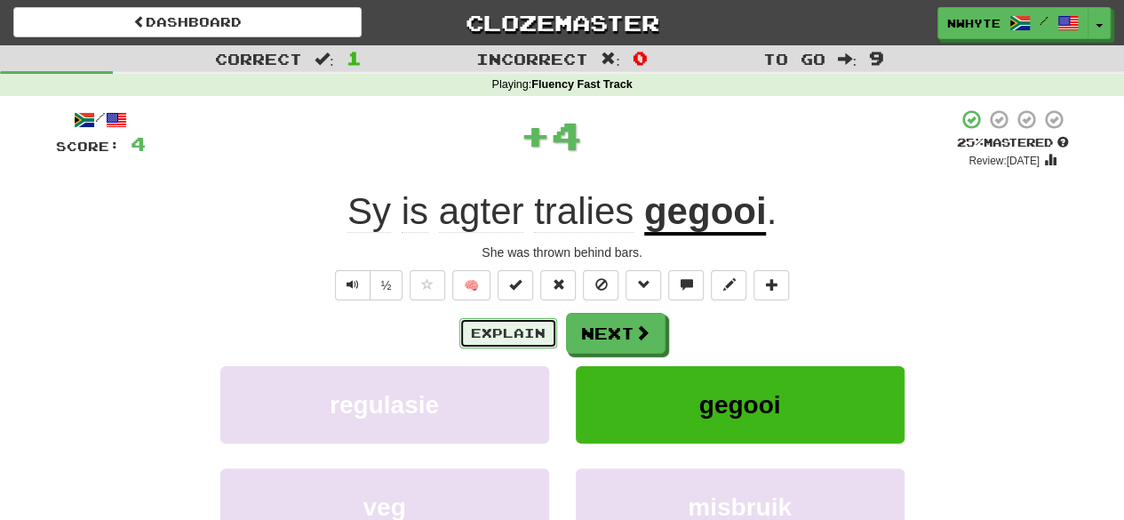
click at [511, 335] on button "Explain" at bounding box center [508, 333] width 98 height 30
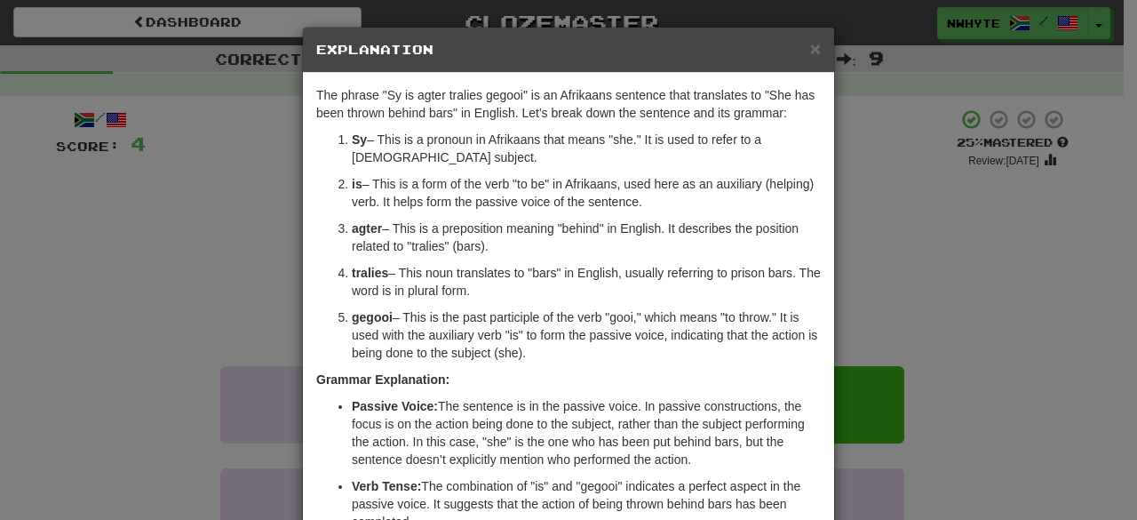
click at [860, 268] on div "× Explanation The phrase "Sy is agter tralies gegooi" is an Afrikaans sentence …" at bounding box center [568, 260] width 1137 height 520
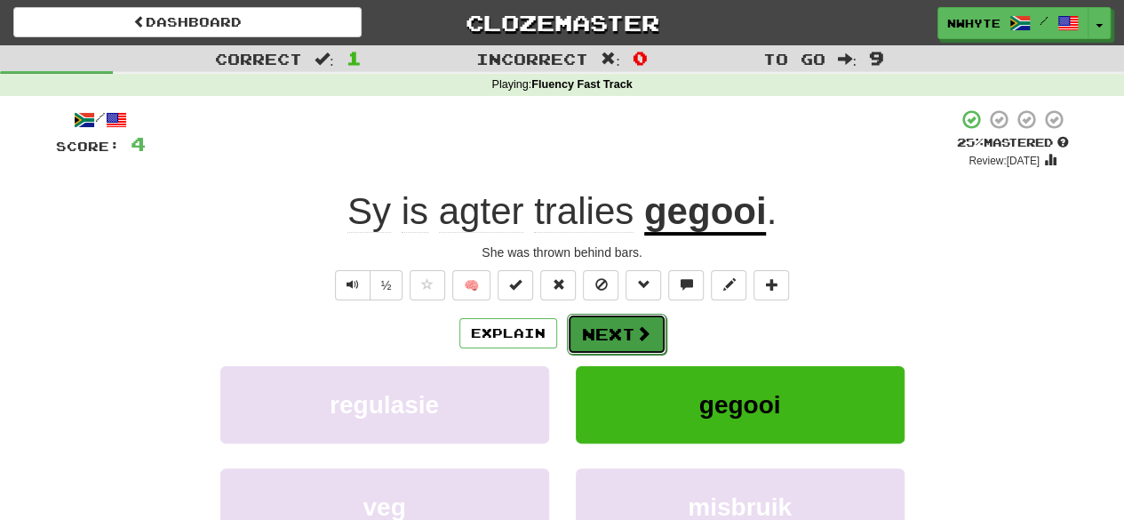
click at [611, 324] on button "Next" at bounding box center [617, 334] width 100 height 41
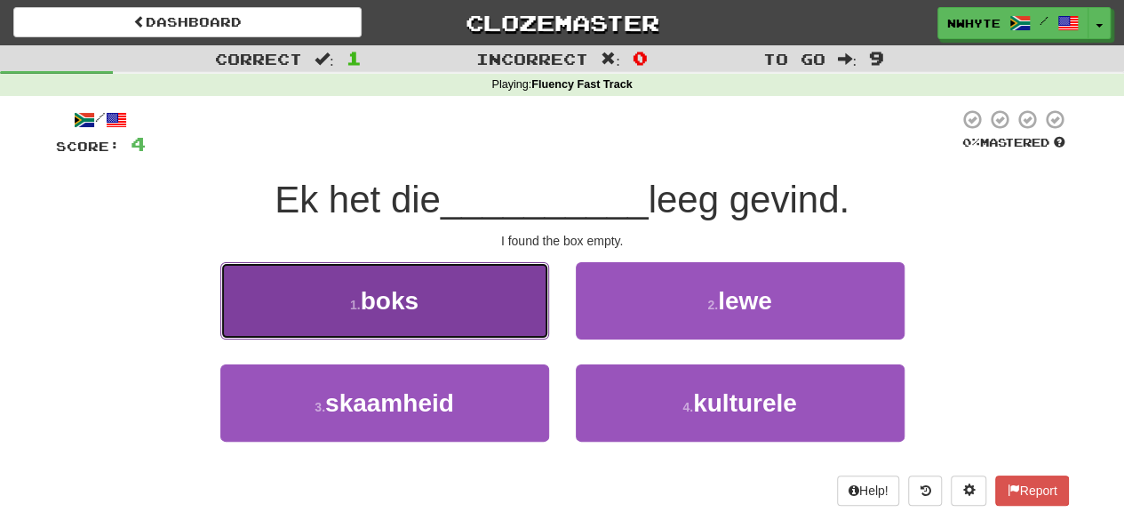
click at [494, 299] on button "1 . boks" at bounding box center [384, 300] width 329 height 77
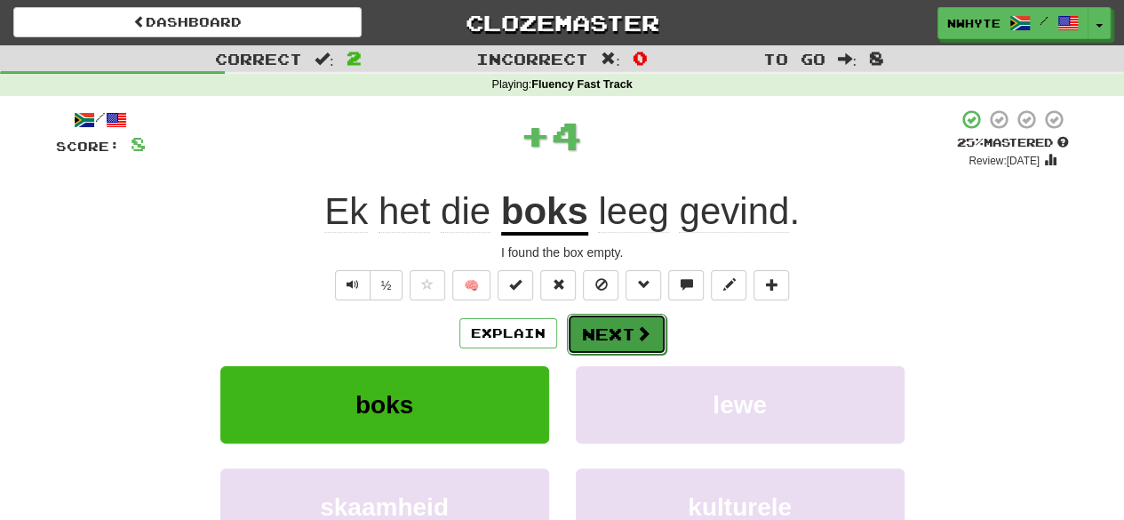
click at [640, 339] on span at bounding box center [643, 333] width 16 height 16
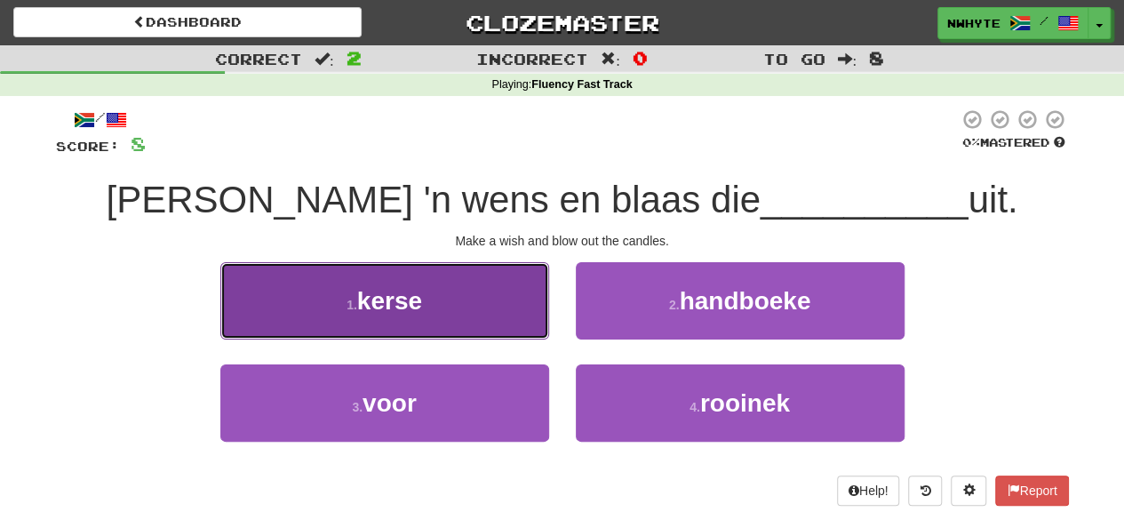
click at [494, 303] on button "1 . kerse" at bounding box center [384, 300] width 329 height 77
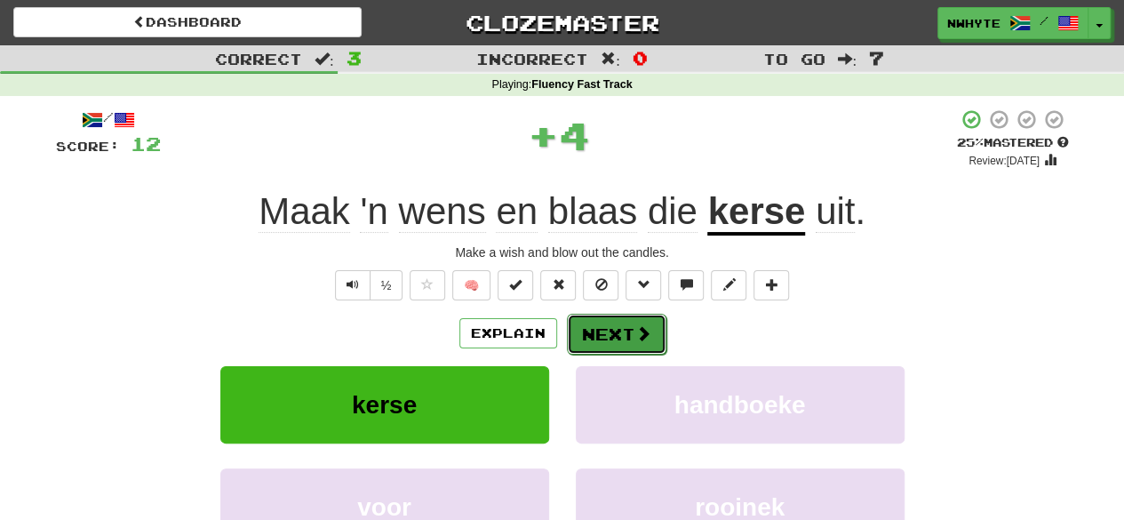
click at [635, 337] on span at bounding box center [643, 333] width 16 height 16
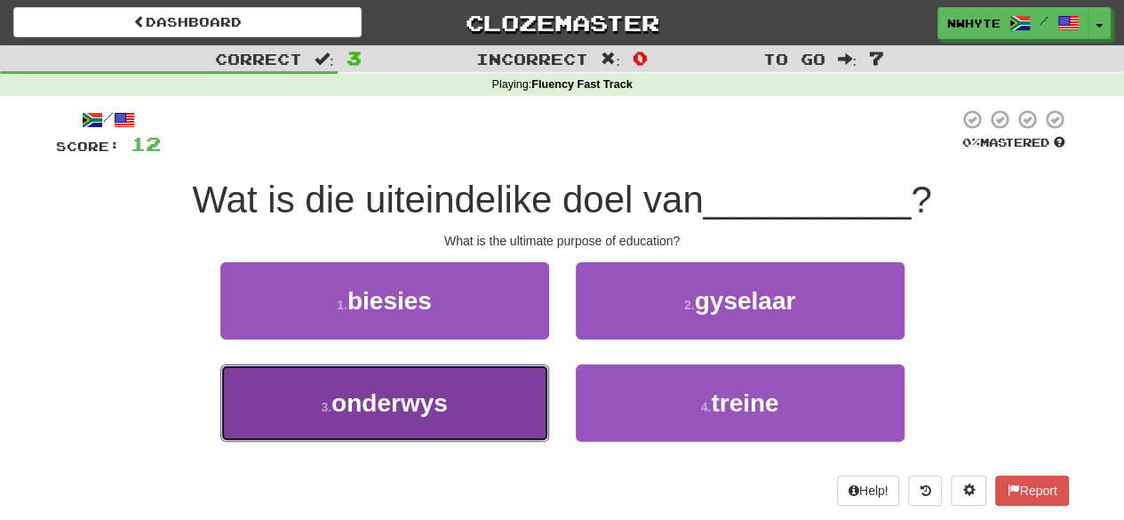
click at [429, 395] on span "onderwys" at bounding box center [389, 403] width 116 height 28
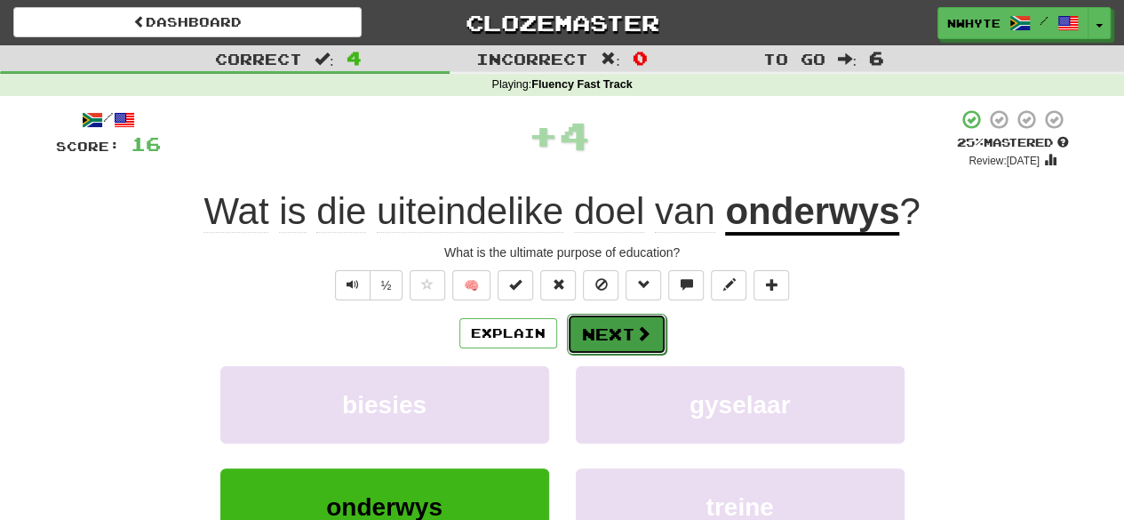
click at [622, 330] on button "Next" at bounding box center [617, 334] width 100 height 41
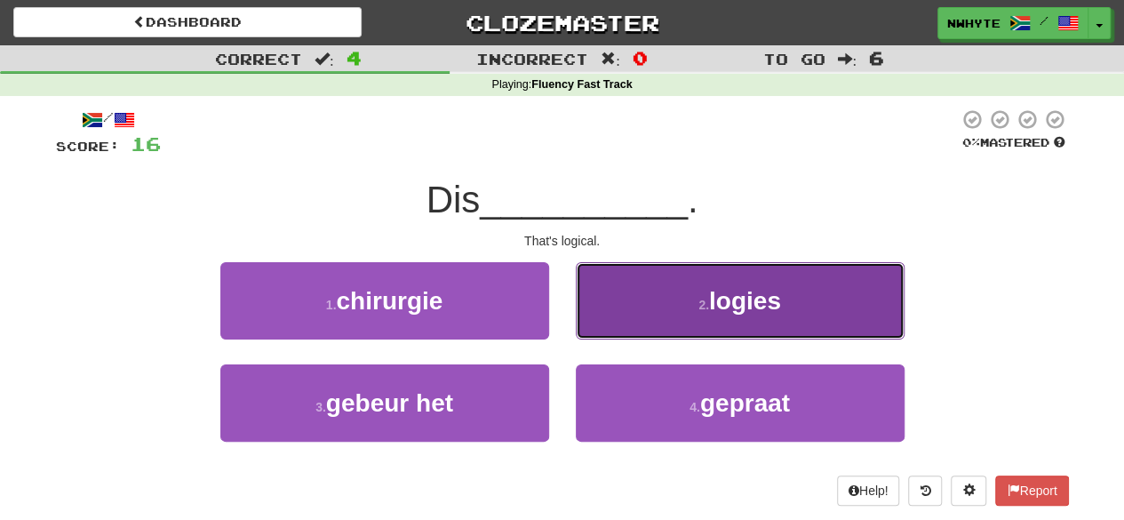
click at [644, 322] on button "2 . logies" at bounding box center [740, 300] width 329 height 77
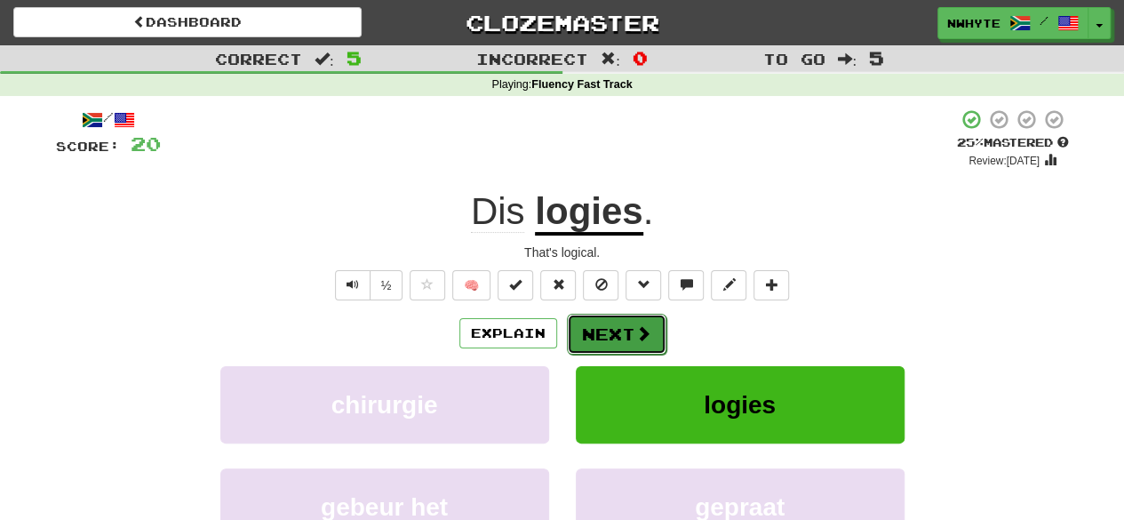
click at [628, 326] on button "Next" at bounding box center [617, 334] width 100 height 41
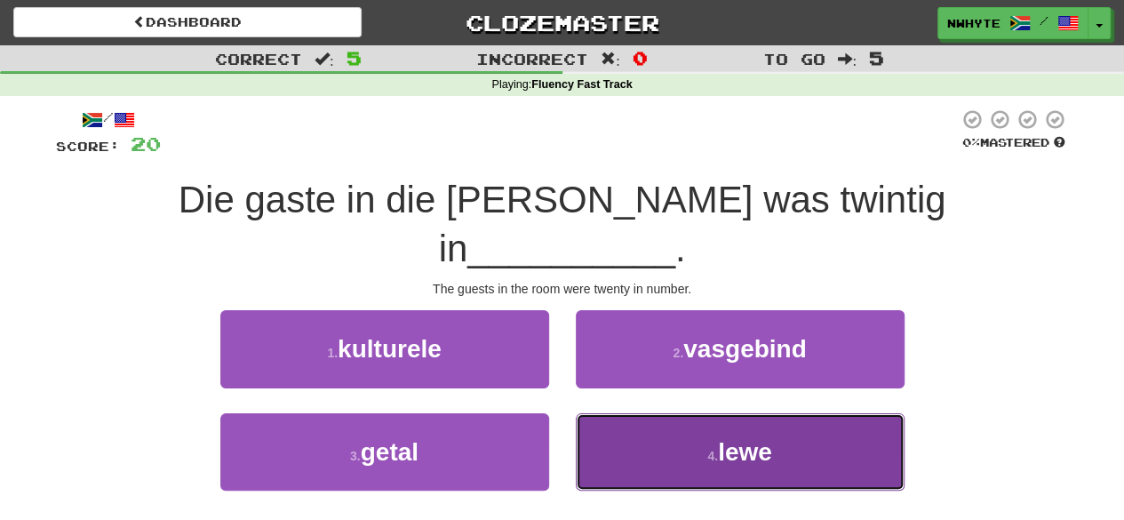
click at [670, 413] on button "4 . lewe" at bounding box center [740, 451] width 329 height 77
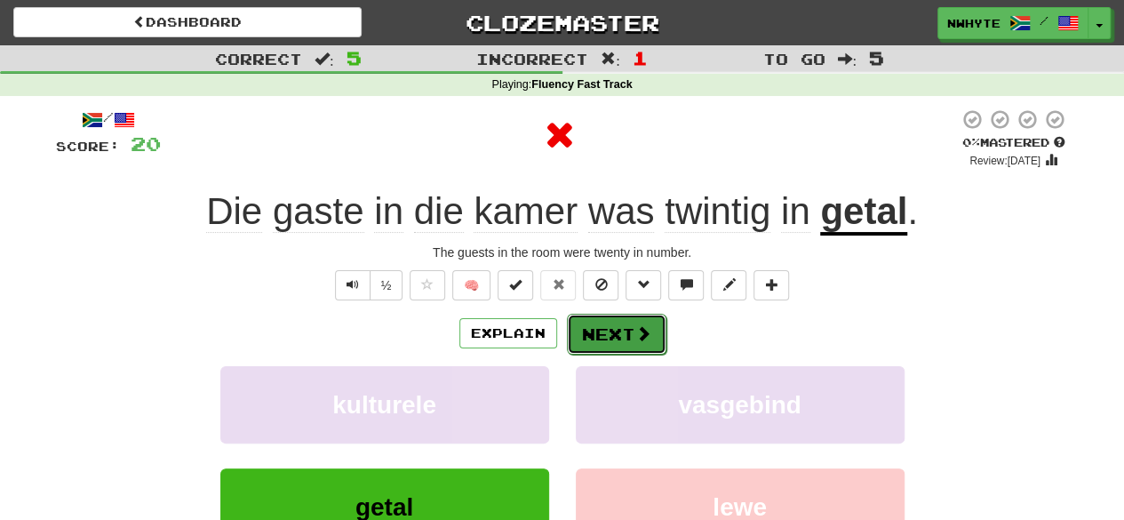
click at [601, 336] on button "Next" at bounding box center [617, 334] width 100 height 41
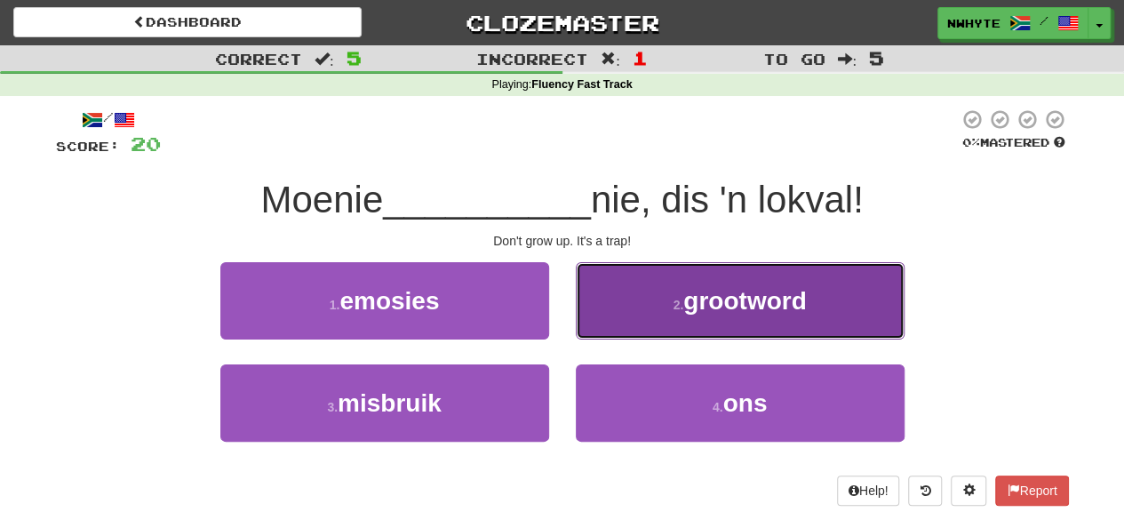
click at [685, 296] on span "grootword" at bounding box center [744, 301] width 123 height 28
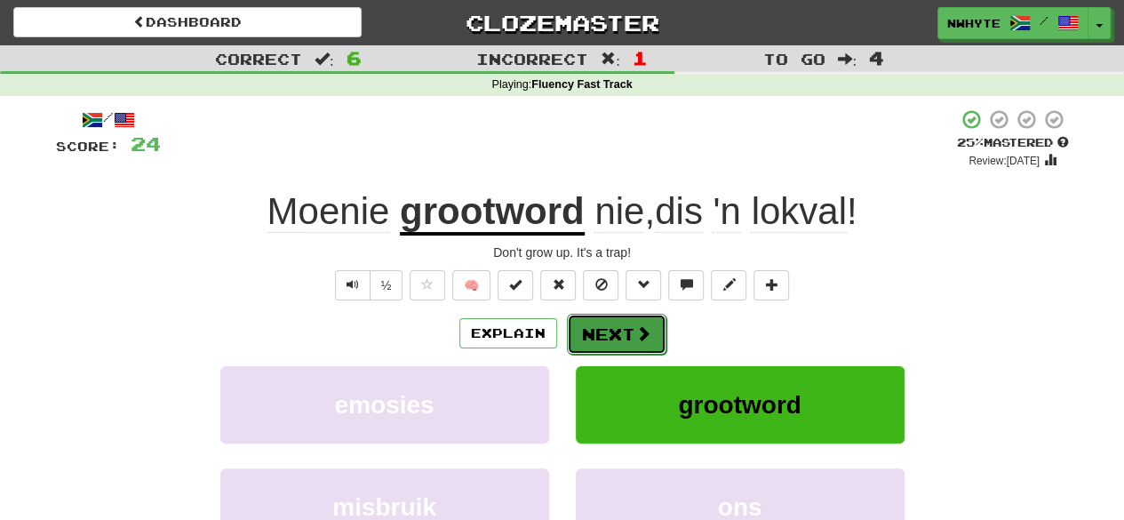
click at [611, 336] on button "Next" at bounding box center [617, 334] width 100 height 41
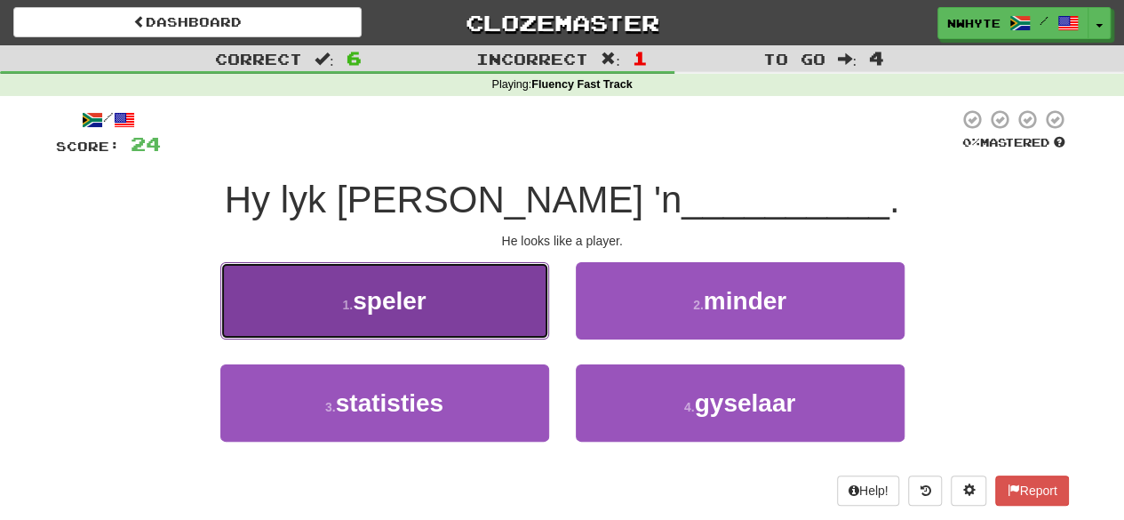
click at [492, 308] on button "1 . speler" at bounding box center [384, 300] width 329 height 77
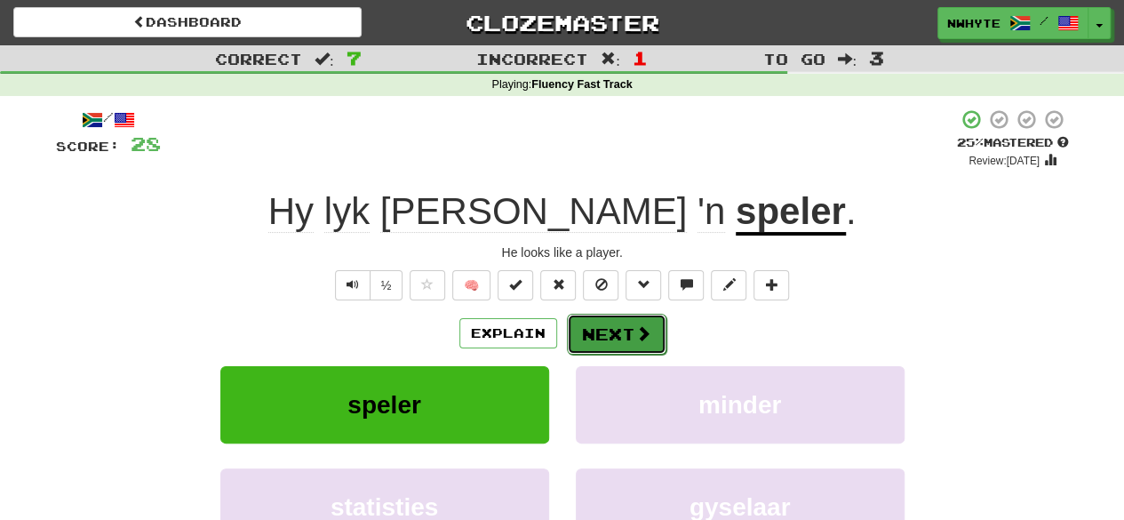
click at [638, 343] on button "Next" at bounding box center [617, 334] width 100 height 41
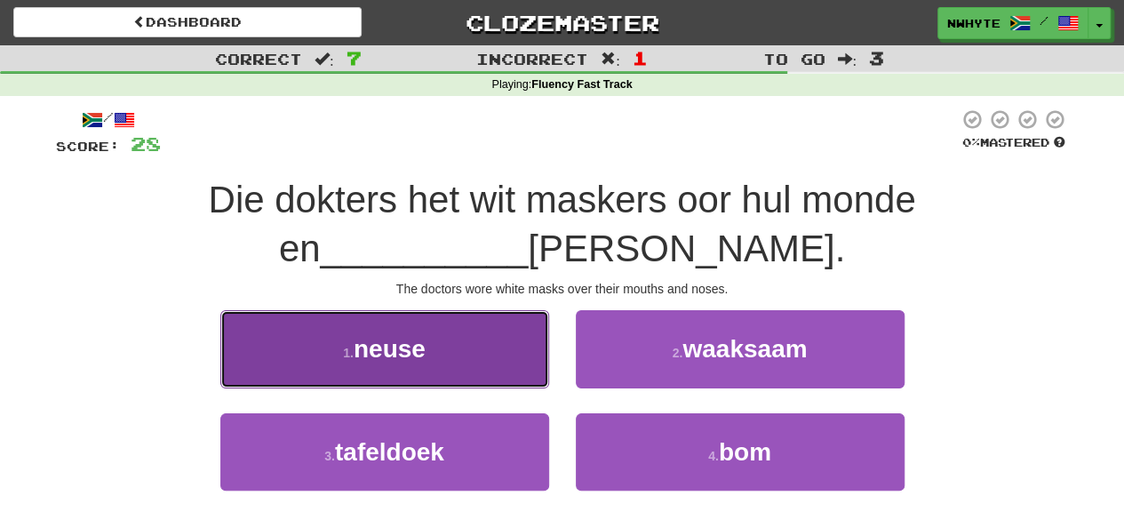
click at [508, 363] on button "1 . neuse" at bounding box center [384, 348] width 329 height 77
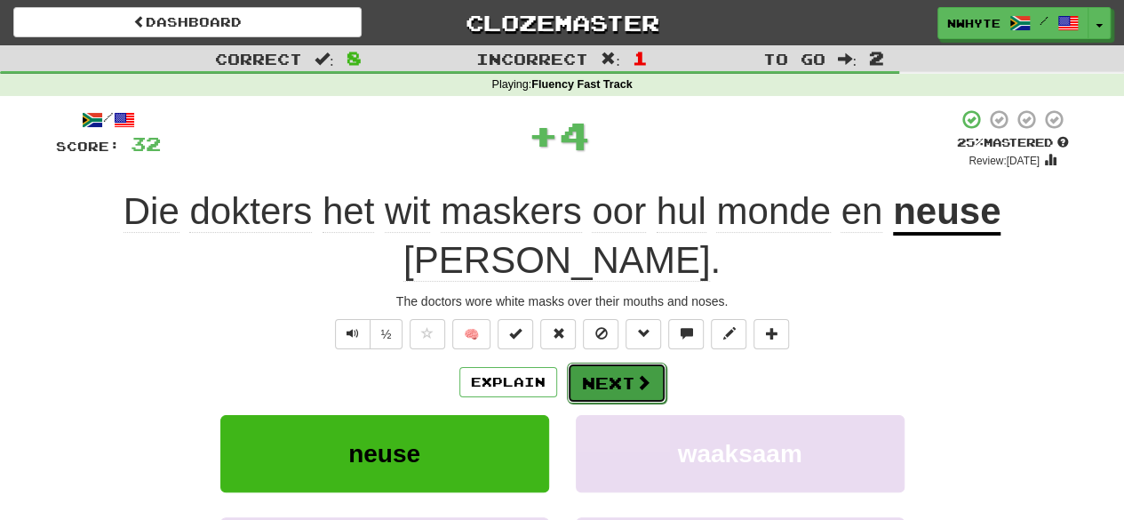
click at [649, 363] on button "Next" at bounding box center [617, 383] width 100 height 41
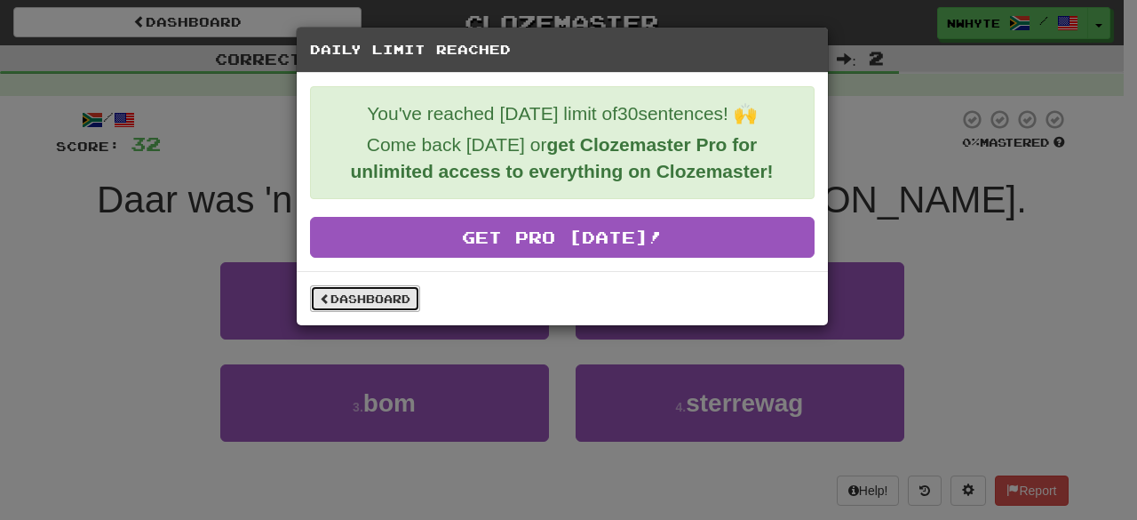
click at [368, 302] on link "Dashboard" at bounding box center [365, 298] width 110 height 27
